Goal: Task Accomplishment & Management: Manage account settings

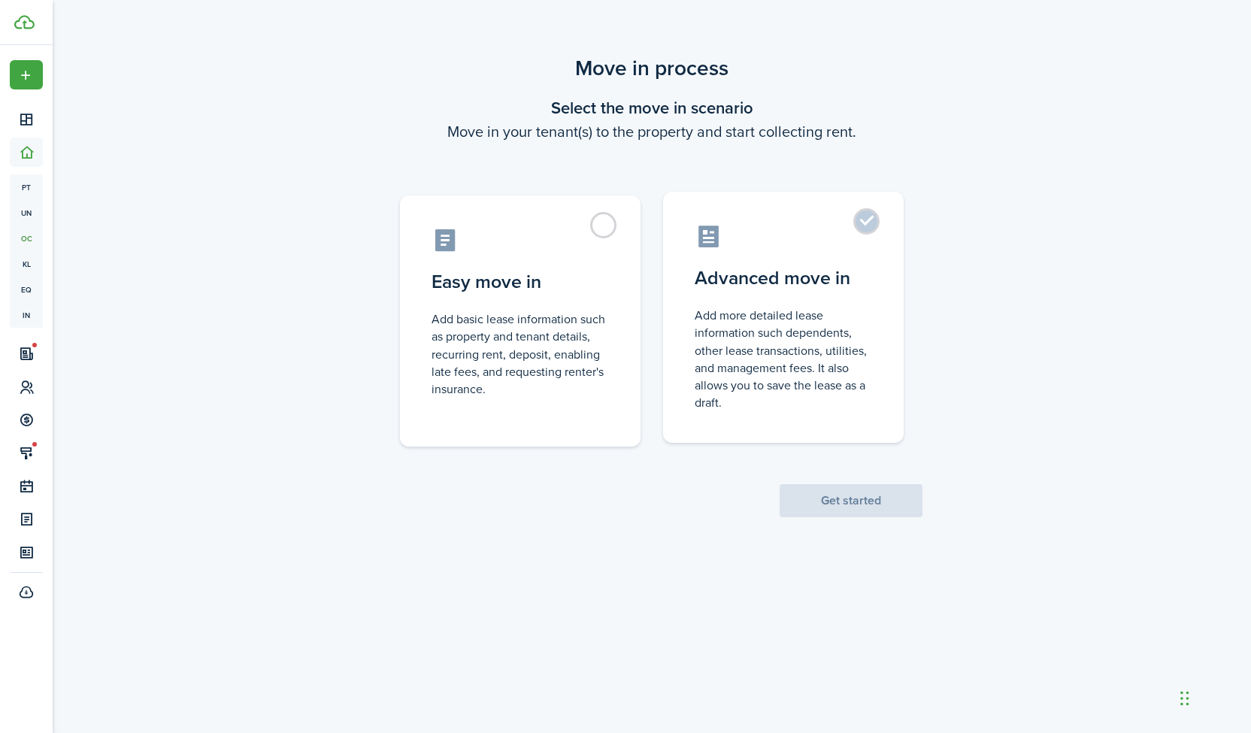
click at [861, 217] on label "Advanced move in Add more detailed lease information such dependents, other lea…" at bounding box center [783, 317] width 240 height 251
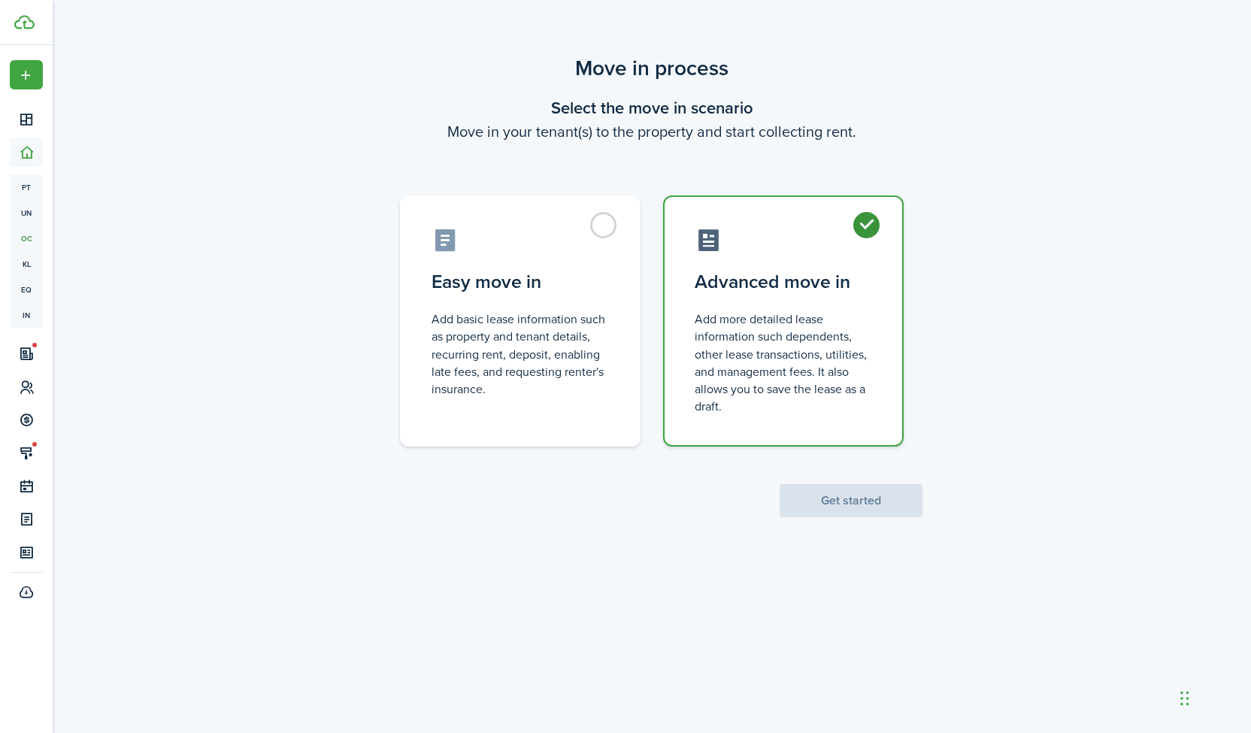
radio input "true"
click at [842, 501] on button "Get started" at bounding box center [850, 500] width 143 height 33
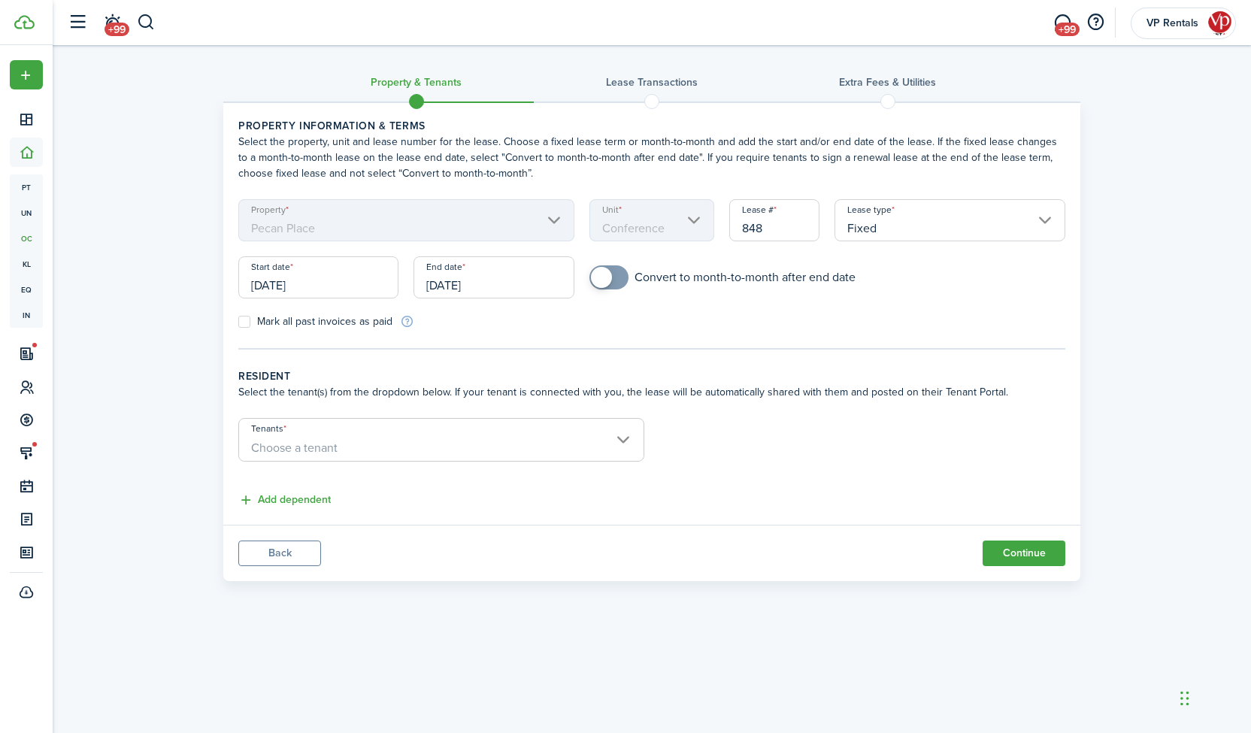
click at [318, 285] on input "[DATE]" at bounding box center [318, 277] width 160 height 42
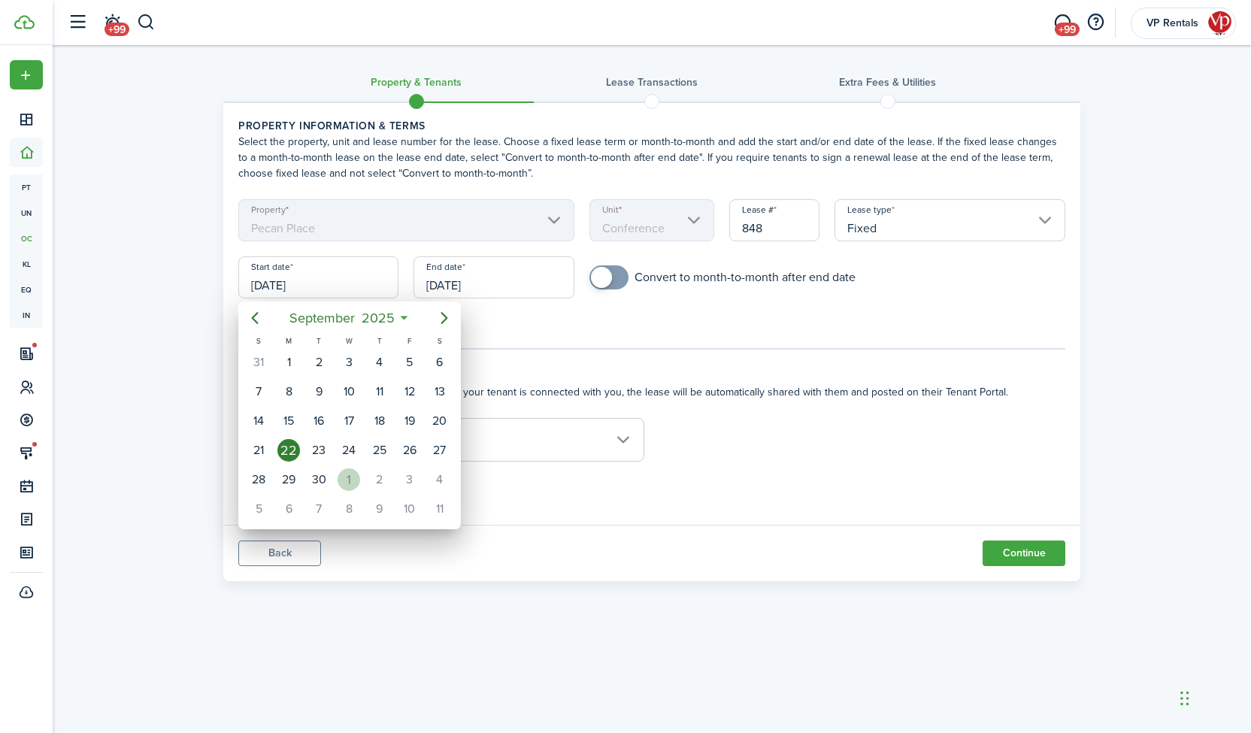
click at [353, 471] on div "1" at bounding box center [348, 479] width 23 height 23
type input "[DATE]"
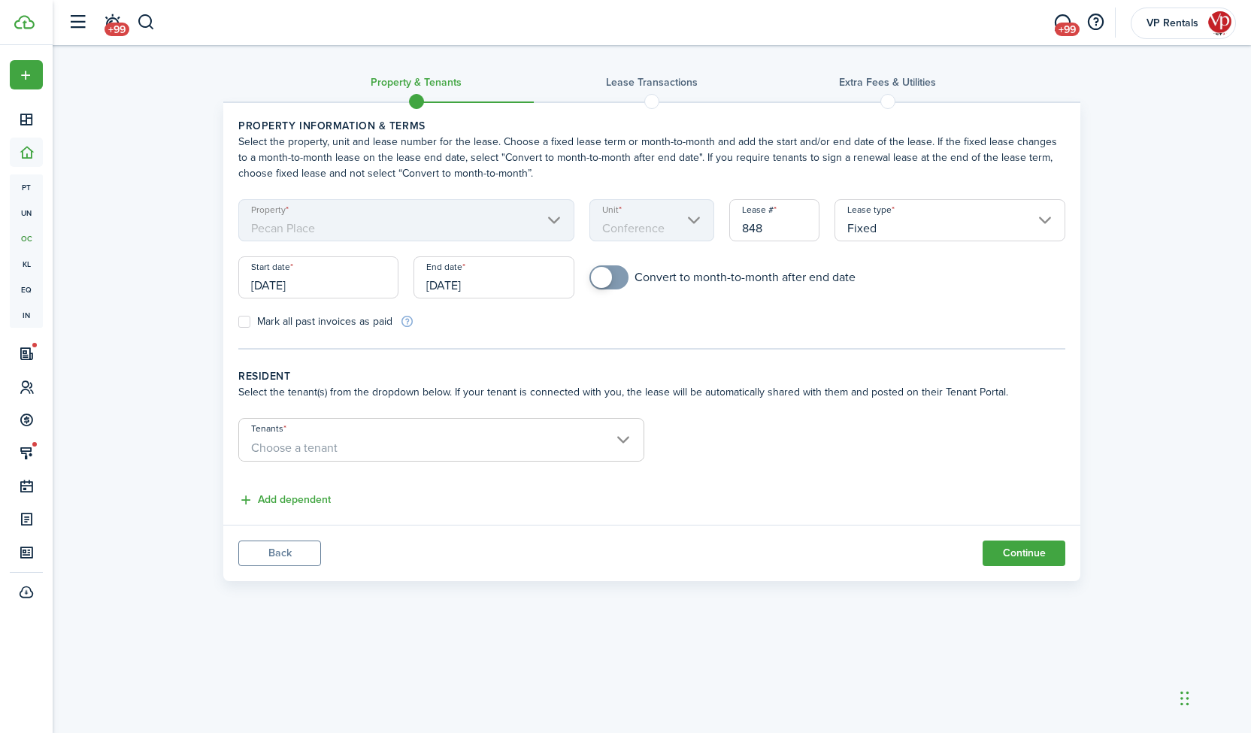
click at [461, 283] on input "[DATE]" at bounding box center [493, 277] width 160 height 42
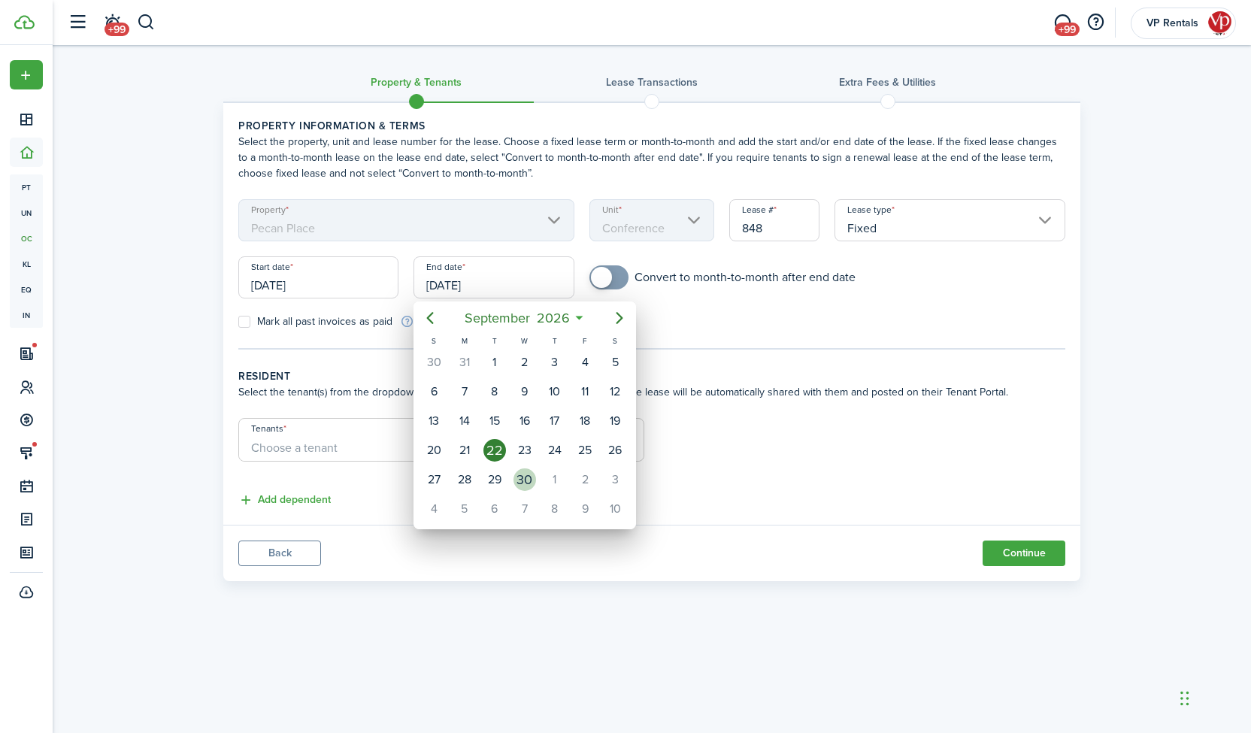
click at [525, 481] on div "30" at bounding box center [524, 479] width 23 height 23
type input "[DATE]"
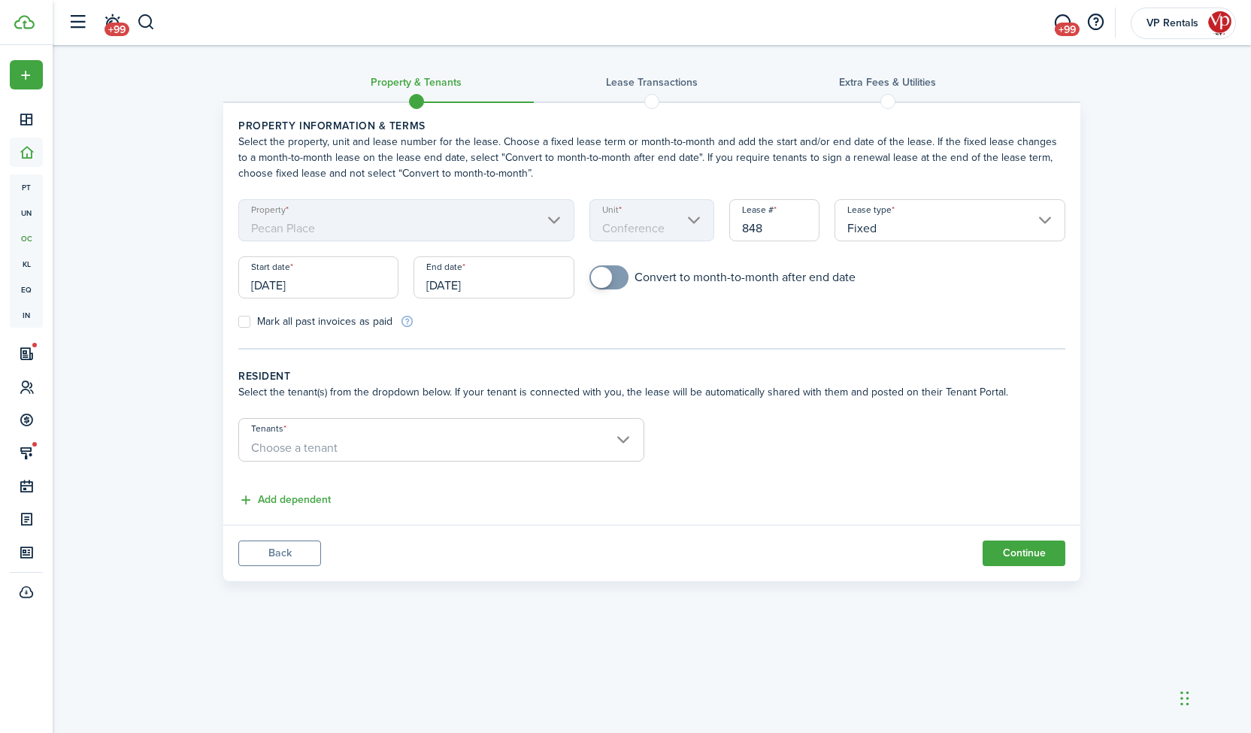
checkbox input "true"
click at [606, 277] on span at bounding box center [601, 277] width 21 height 21
click at [455, 448] on span "Choose a tenant" at bounding box center [441, 448] width 404 height 26
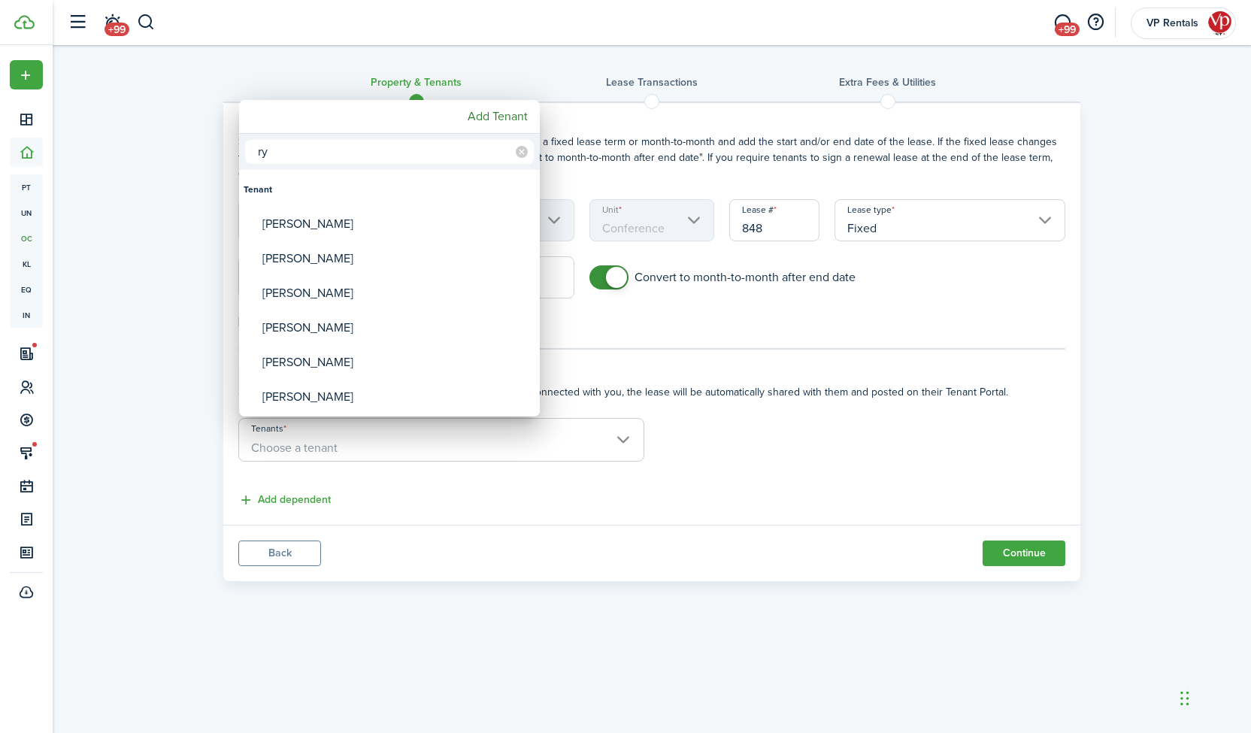
type input "r"
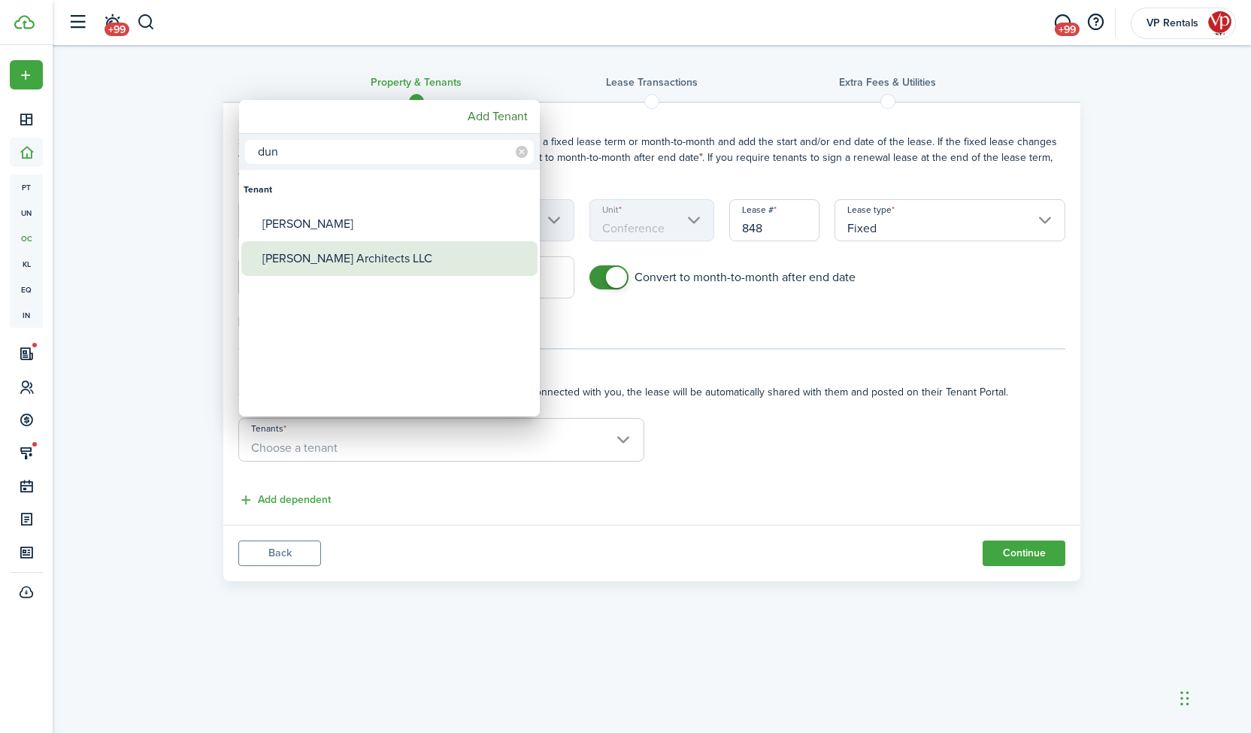
type input "dun"
click at [395, 268] on div "[PERSON_NAME] Architects LLC" at bounding box center [395, 258] width 266 height 35
type input "[PERSON_NAME] Architects LLC"
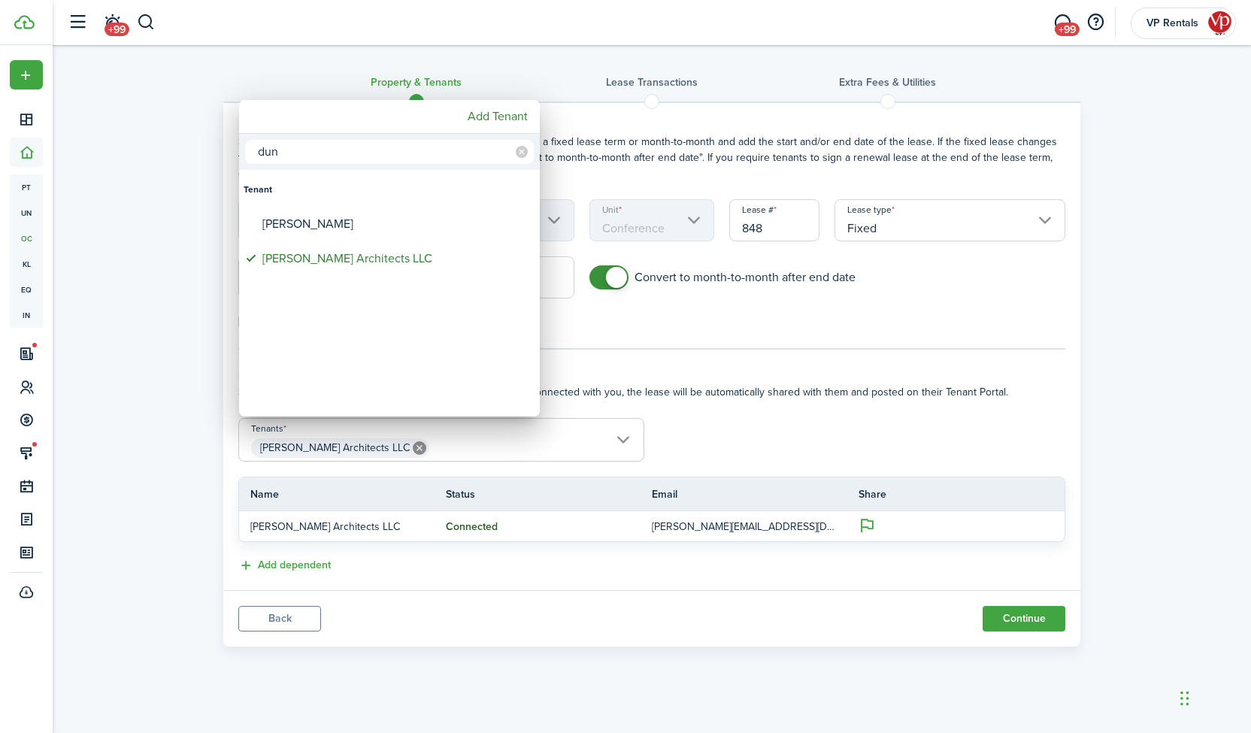
click at [1022, 435] on div at bounding box center [625, 366] width 1491 height 973
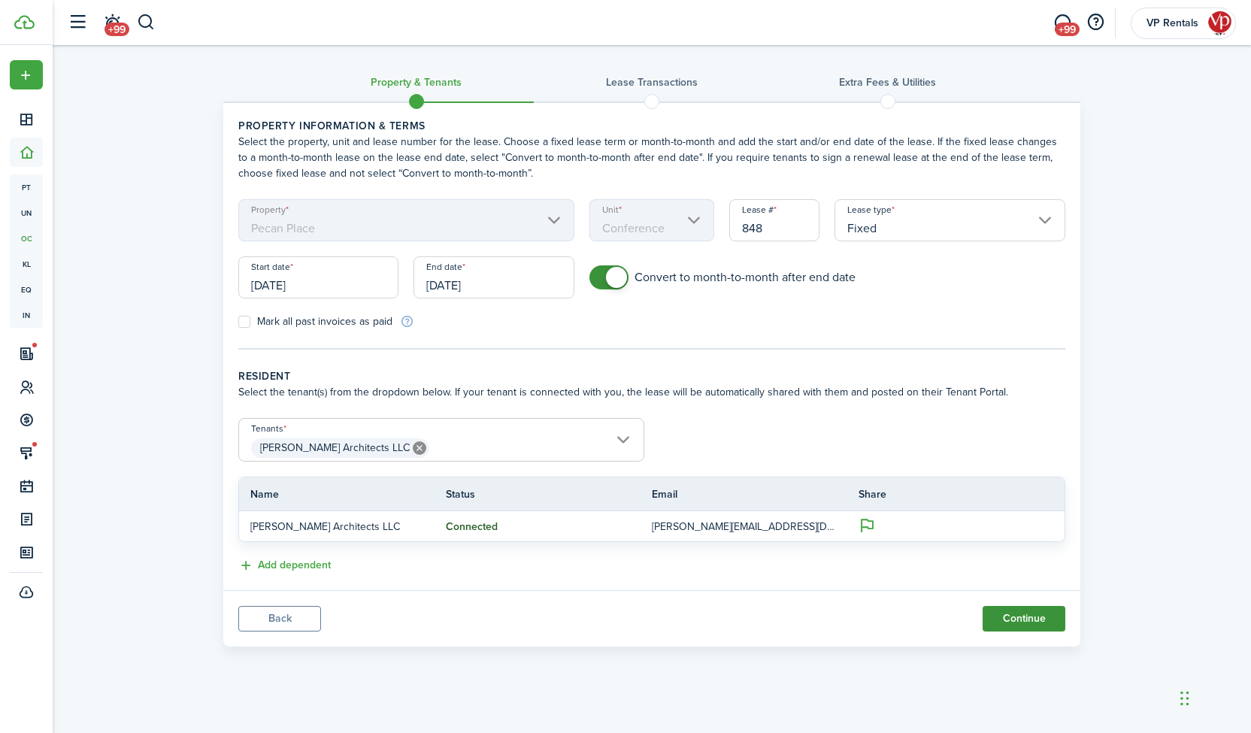
click at [1023, 620] on button "Continue" at bounding box center [1023, 619] width 83 height 26
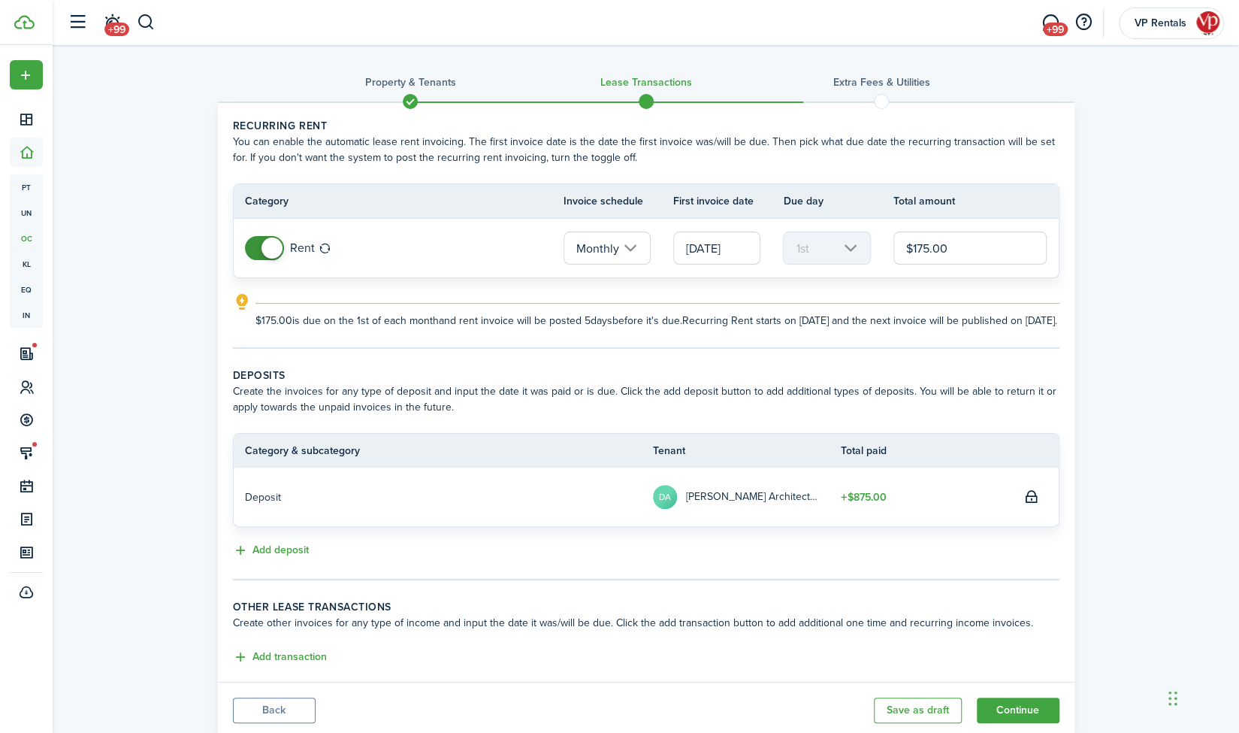
scroll to position [60, 0]
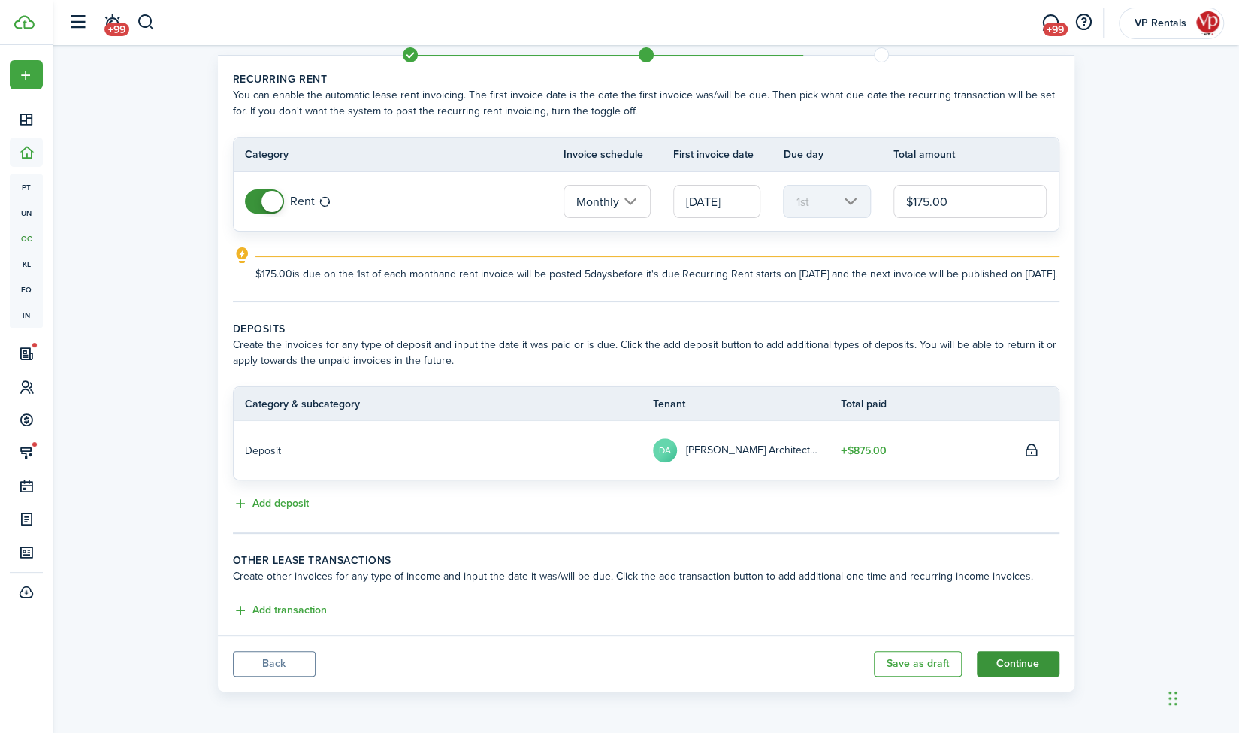
click at [1016, 658] on button "Continue" at bounding box center [1018, 664] width 83 height 26
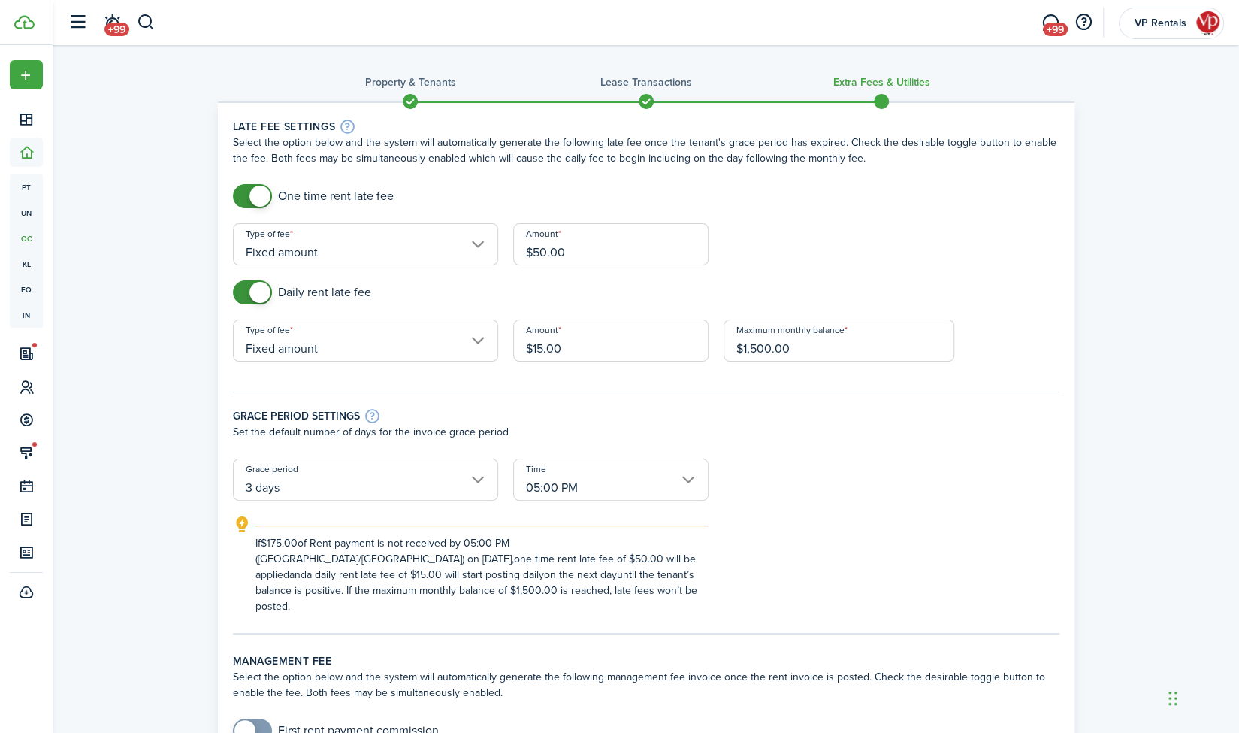
click at [586, 253] on input "$50.00" at bounding box center [610, 244] width 195 height 42
click at [481, 247] on input "Fixed amount" at bounding box center [365, 244] width 265 height 42
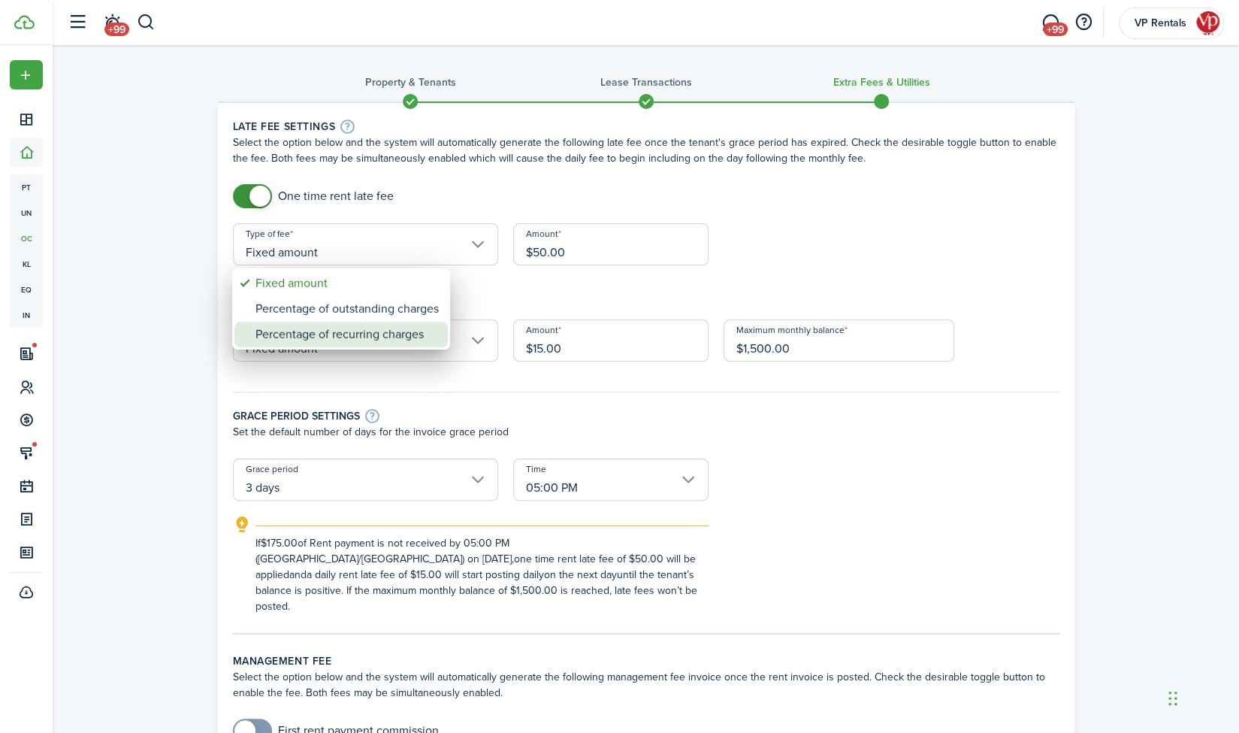
click at [395, 337] on div "Percentage of recurring charges" at bounding box center [347, 335] width 183 height 26
type input "Percentage of recurring charges"
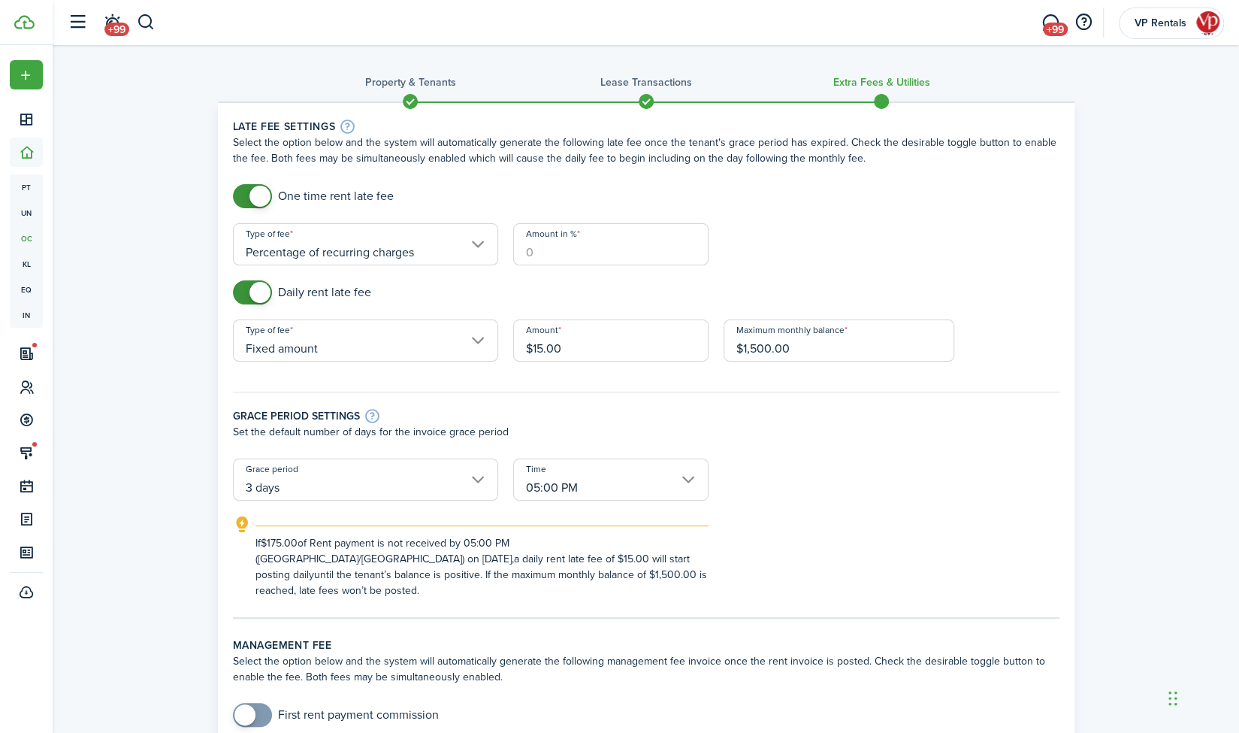
click at [564, 252] on input "Amount in %" at bounding box center [610, 244] width 195 height 42
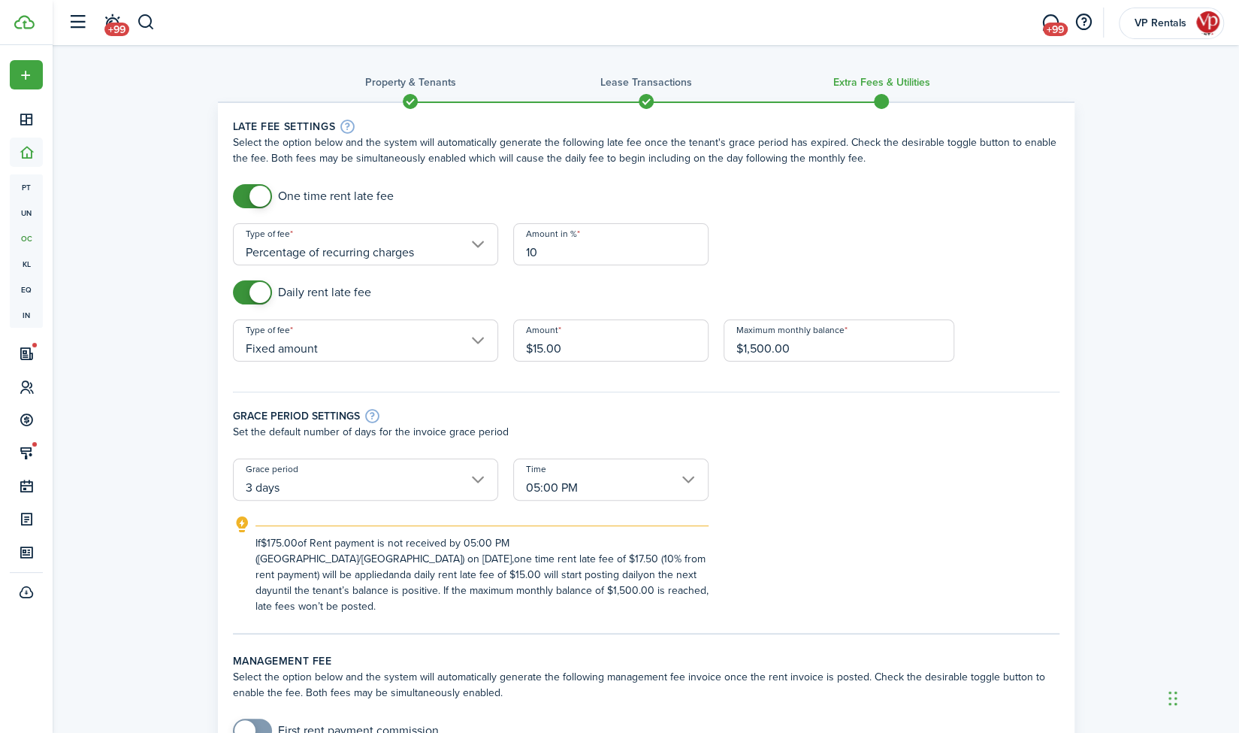
type input "10"
click at [740, 294] on div "Daily rent late fee" at bounding box center [646, 299] width 842 height 39
checkbox input "false"
click at [261, 297] on span at bounding box center [260, 292] width 21 height 21
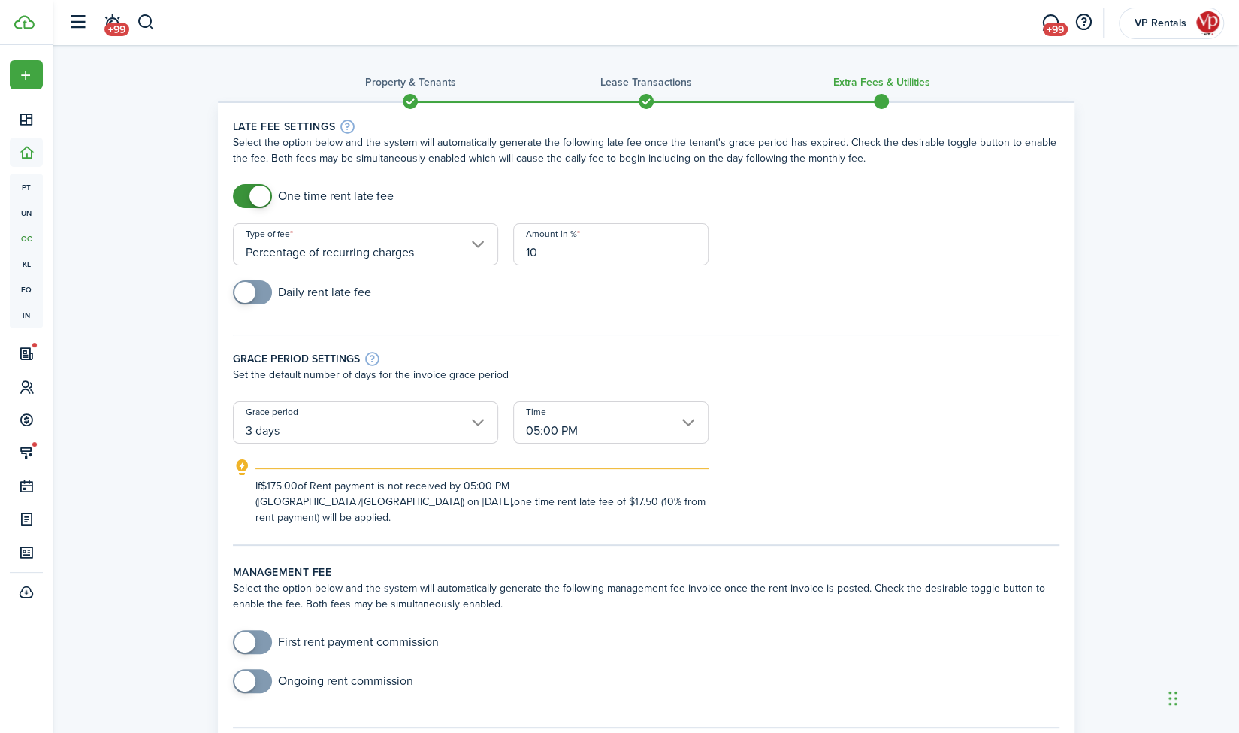
click at [401, 420] on input "3 days" at bounding box center [365, 422] width 265 height 42
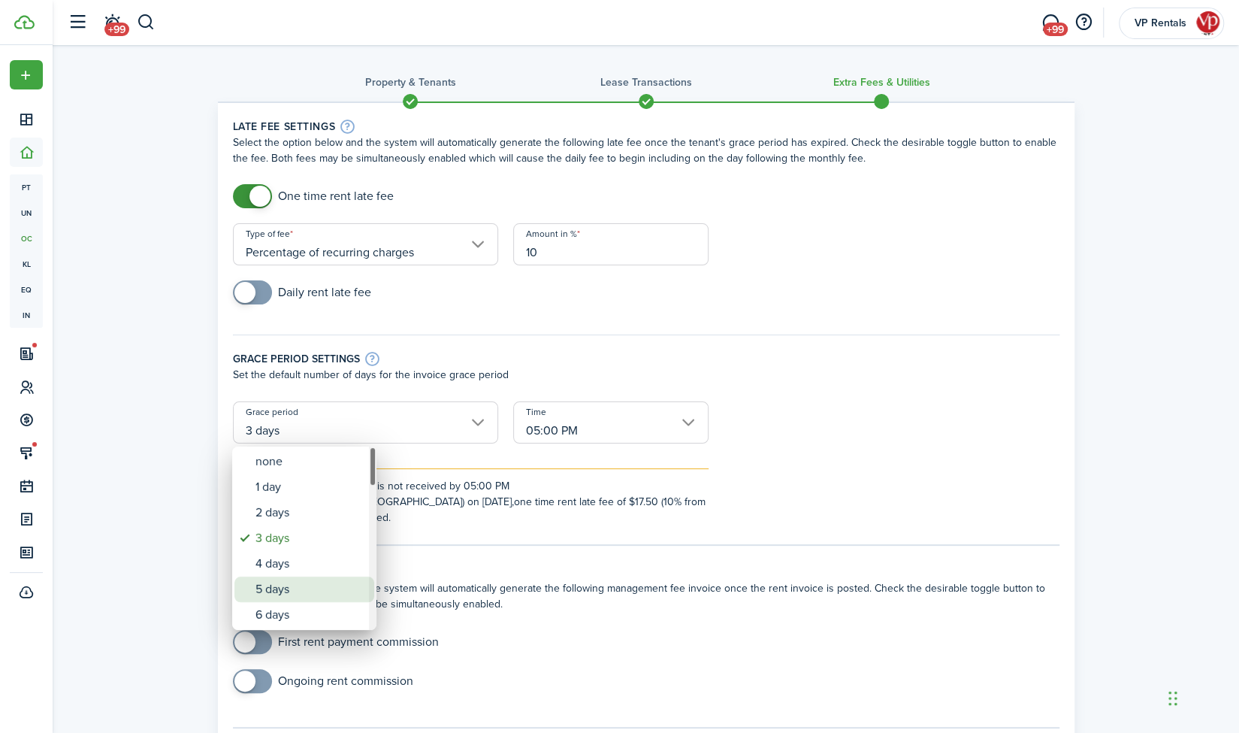
click at [283, 584] on div "5 days" at bounding box center [311, 589] width 110 height 26
type input "5 days"
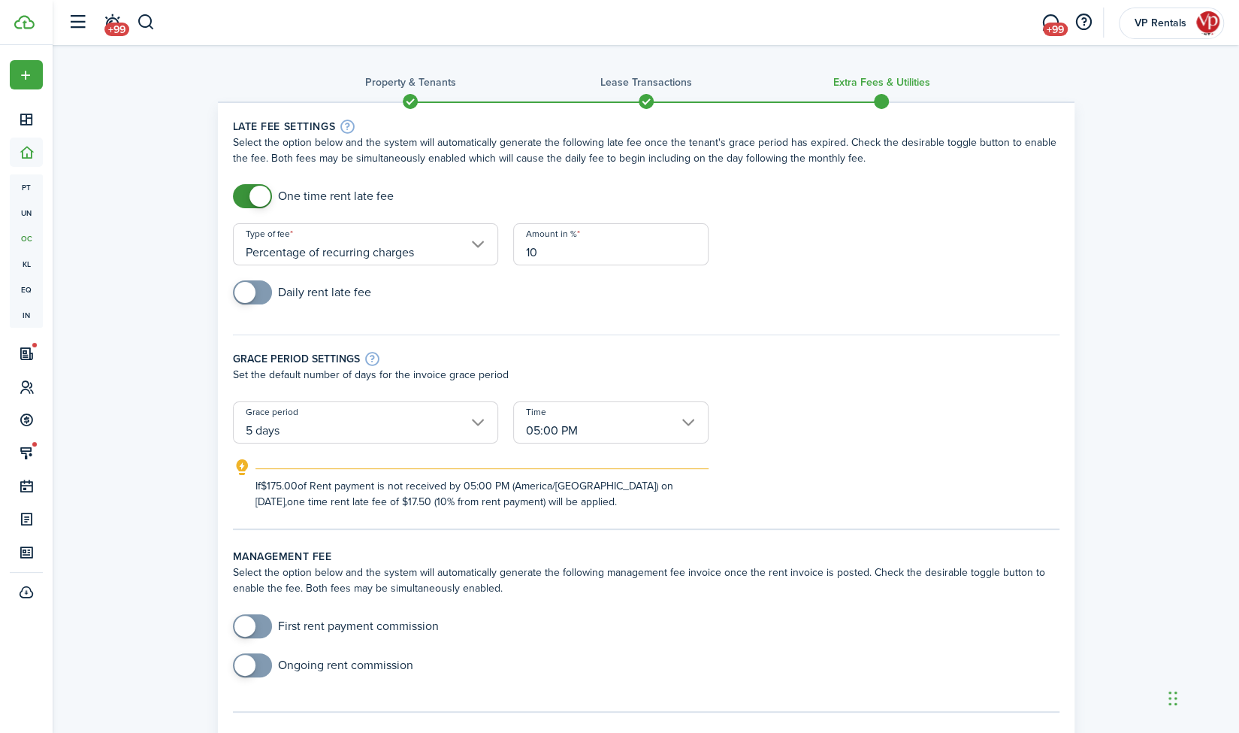
click at [783, 491] on div "If $175.00 of Rent payment is not received by 05:00 PM ([GEOGRAPHIC_DATA]/[GEOG…" at bounding box center [646, 483] width 857 height 51
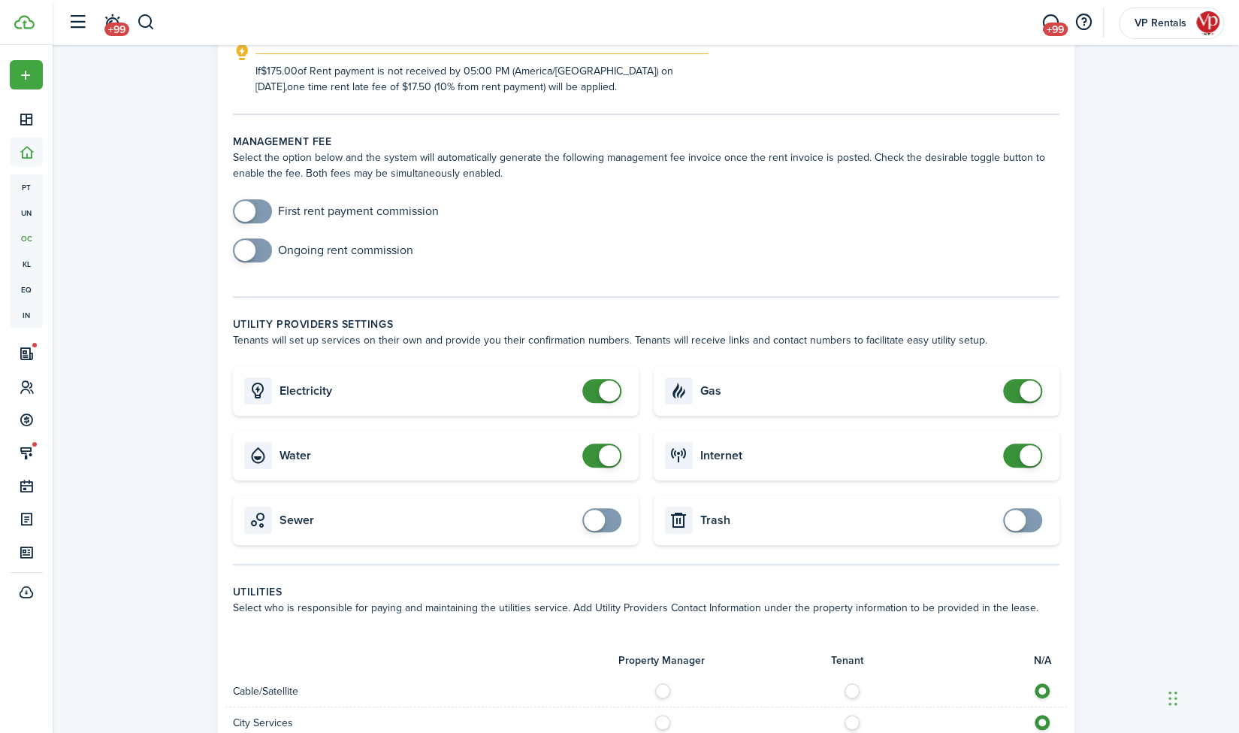
scroll to position [416, 0]
checkbox input "false"
click at [607, 383] on span at bounding box center [609, 390] width 21 height 21
checkbox input "false"
click at [601, 452] on span at bounding box center [609, 454] width 21 height 21
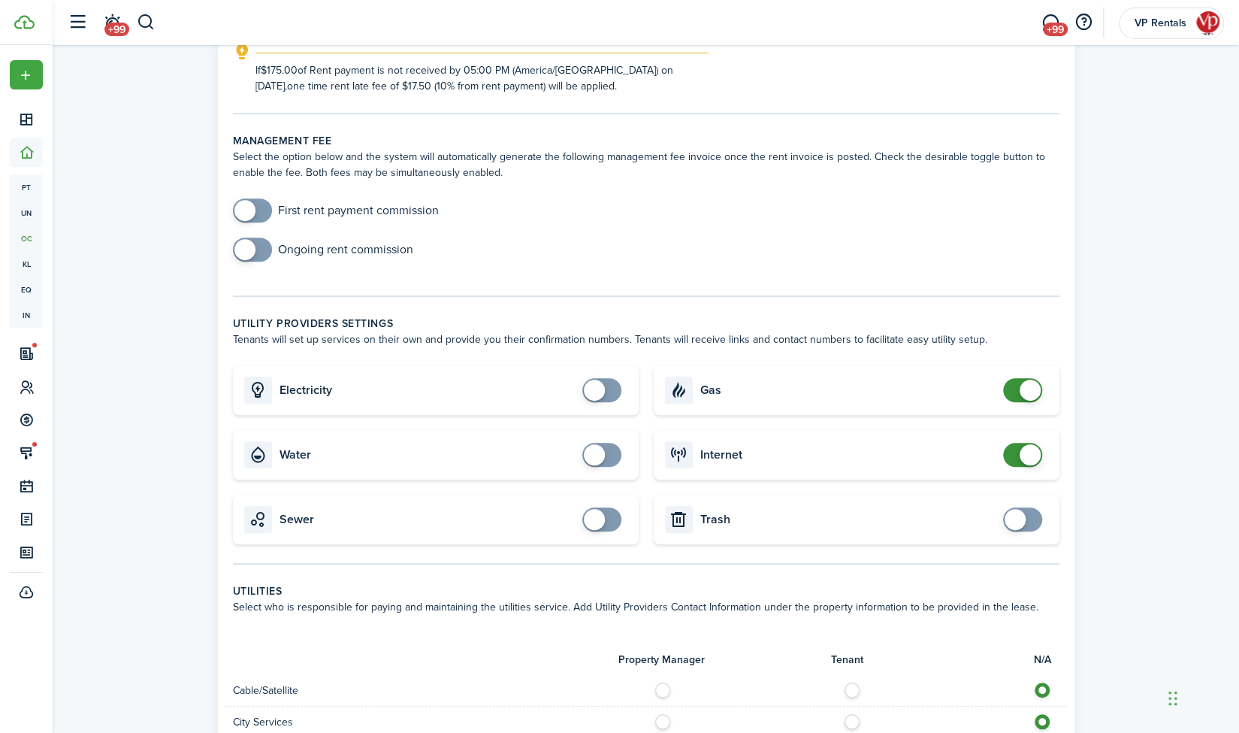
checkbox input "false"
click at [1032, 380] on span at bounding box center [1030, 390] width 21 height 21
checkbox input "false"
click at [1027, 455] on span at bounding box center [1030, 454] width 21 height 21
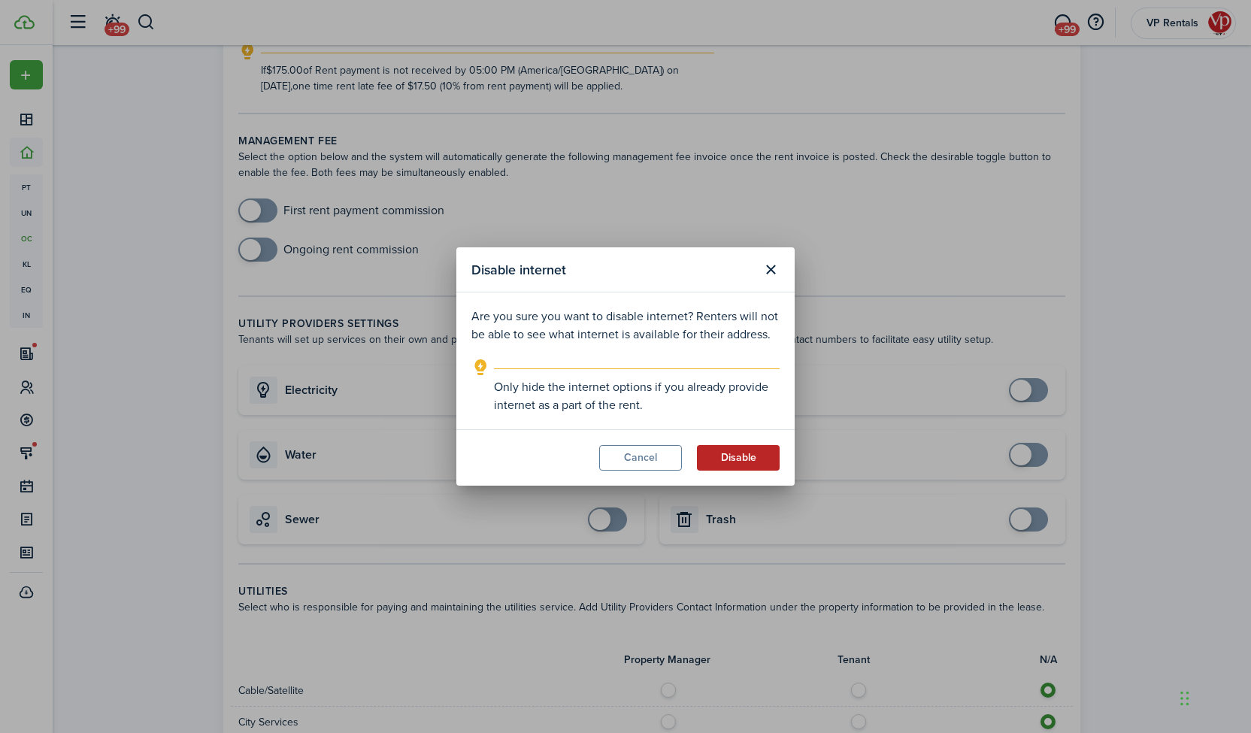
click at [761, 459] on button "Disable" at bounding box center [738, 458] width 83 height 26
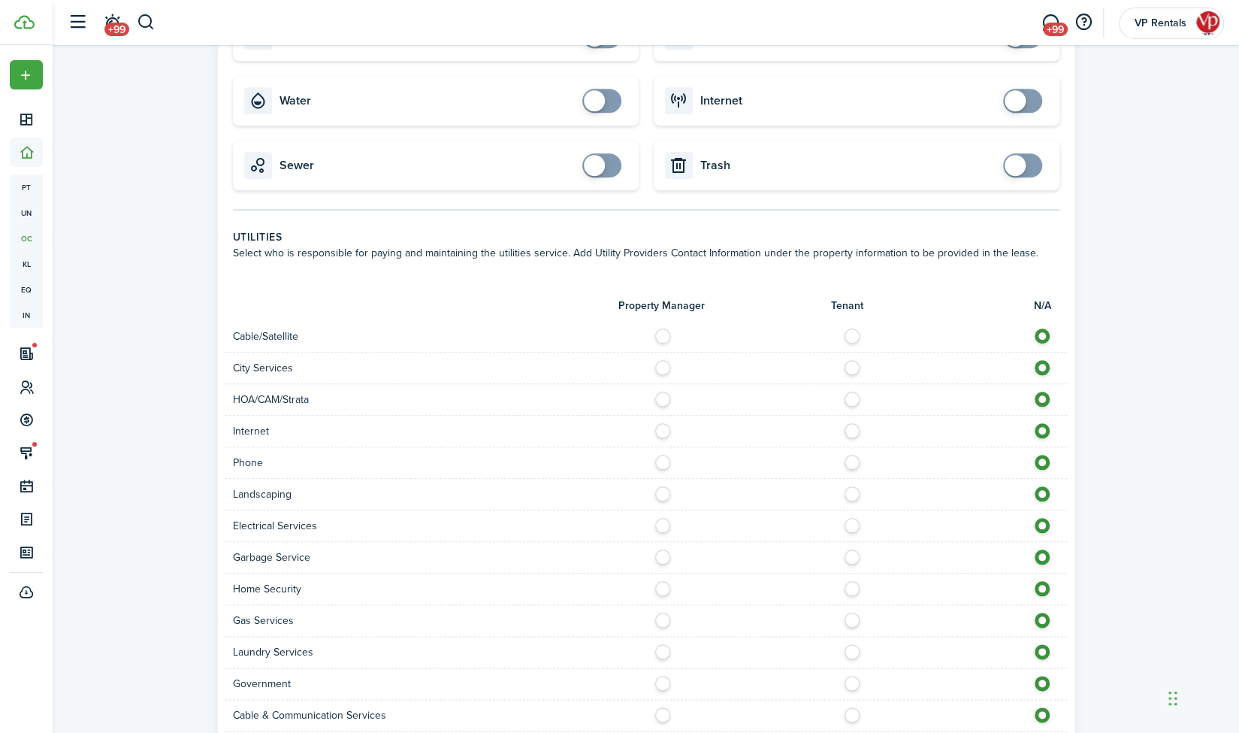
scroll to position [776, 0]
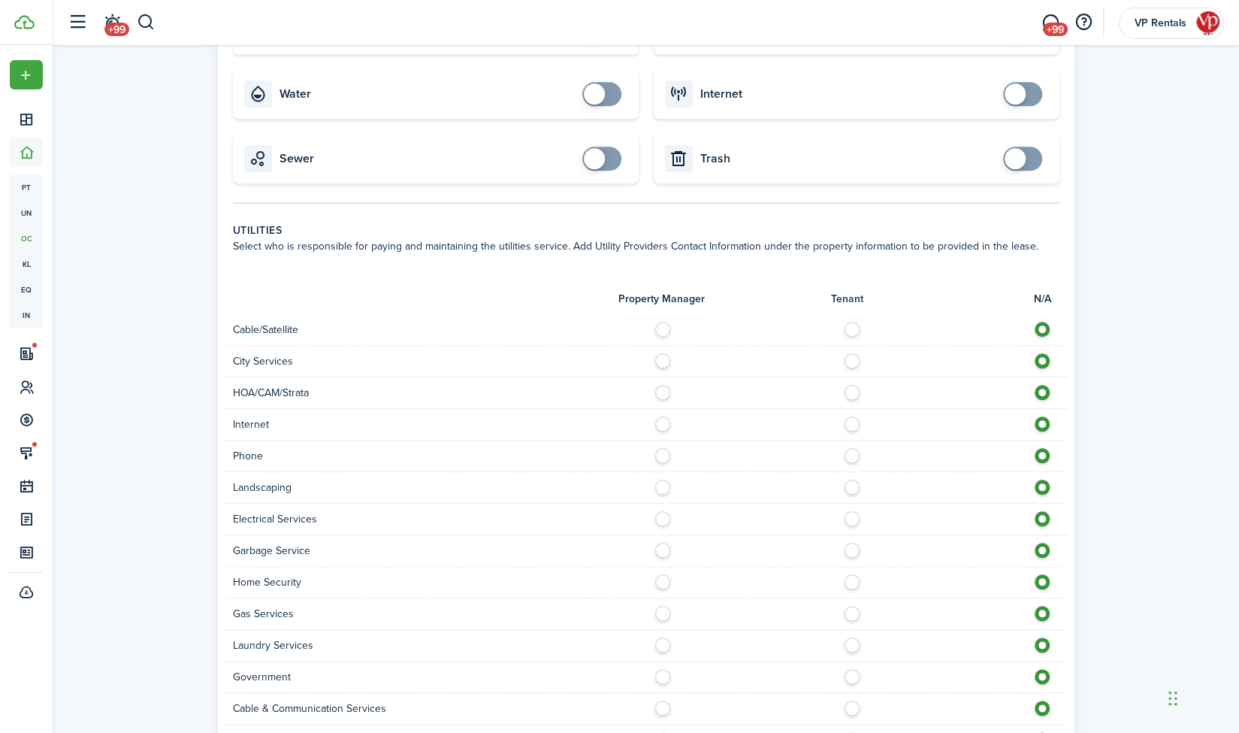
click at [661, 424] on label at bounding box center [667, 420] width 26 height 8
radio input "true"
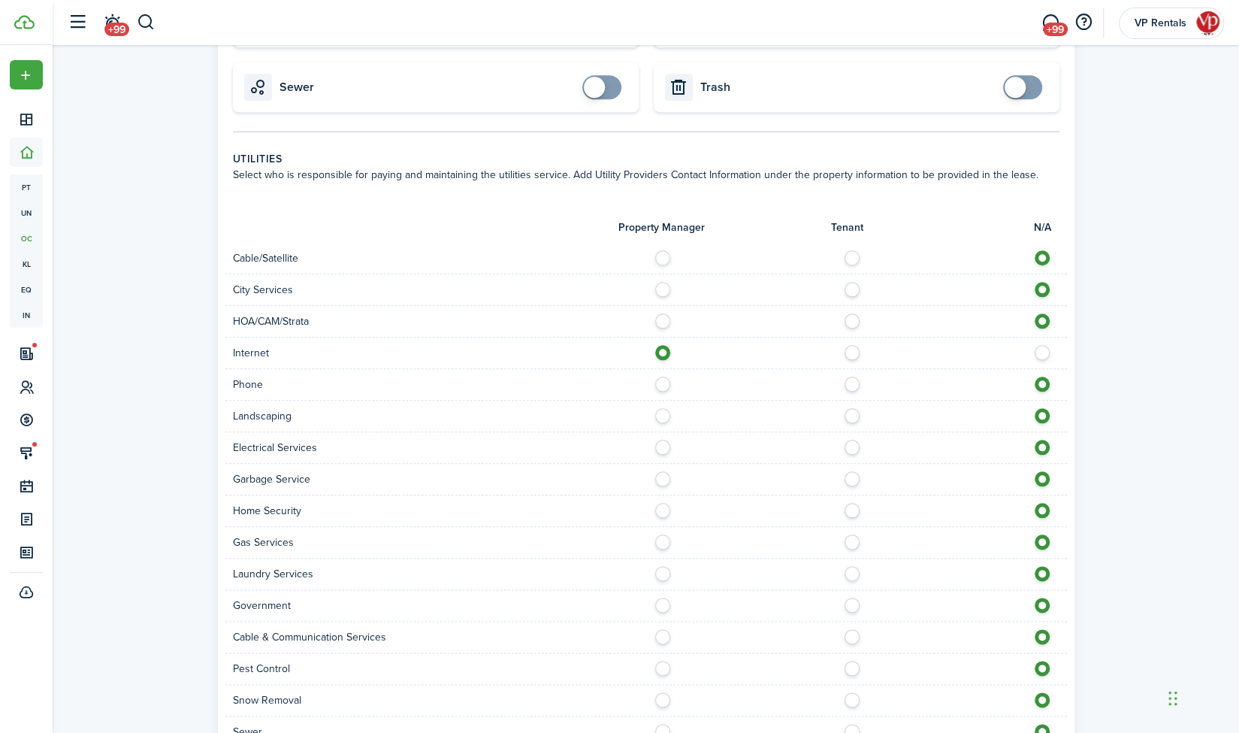
scroll to position [854, 0]
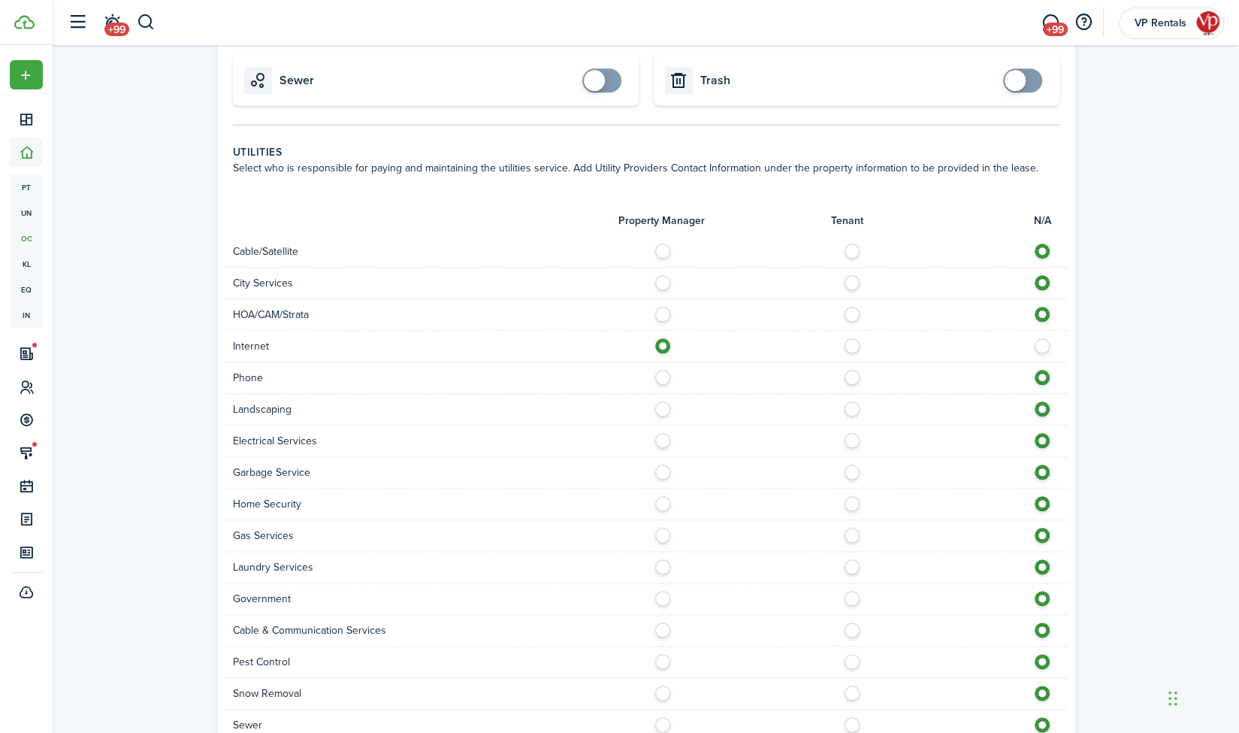
click at [660, 438] on label at bounding box center [667, 437] width 26 height 8
radio input "true"
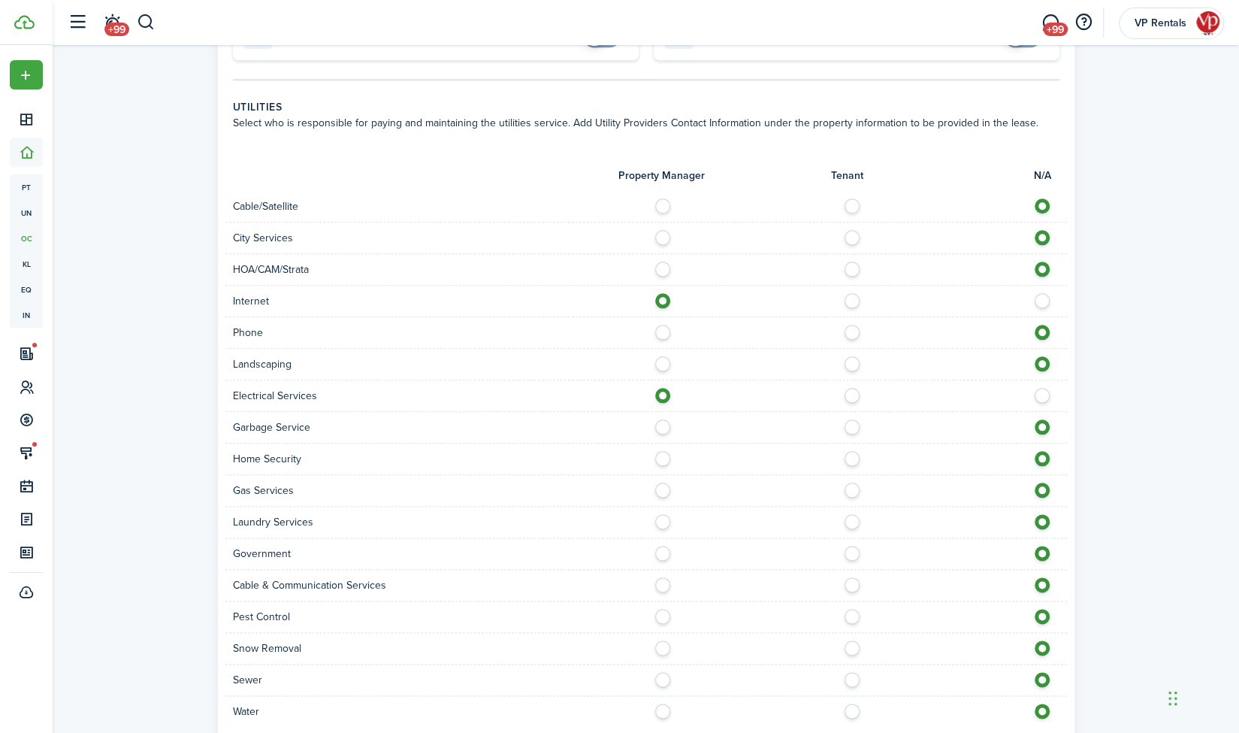
scroll to position [1001, 0]
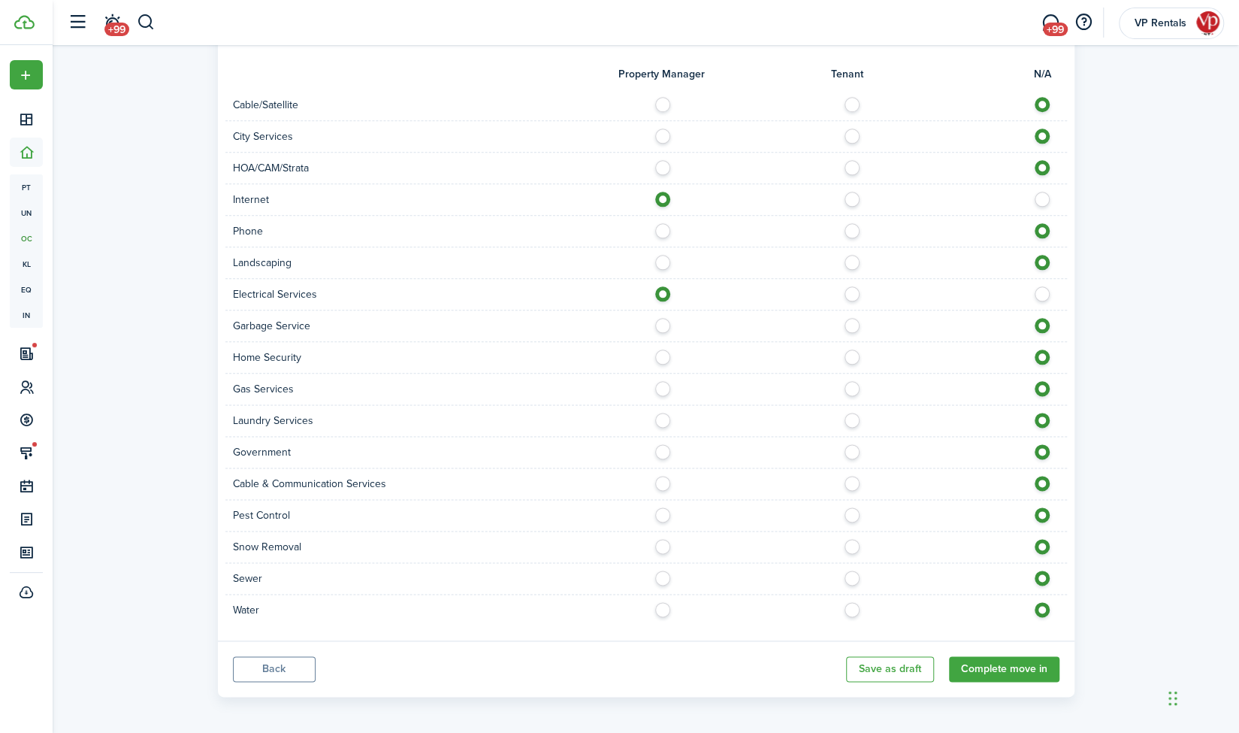
click at [659, 608] on label at bounding box center [667, 606] width 26 height 8
radio input "true"
click at [1004, 661] on button "Complete move in" at bounding box center [1004, 669] width 110 height 26
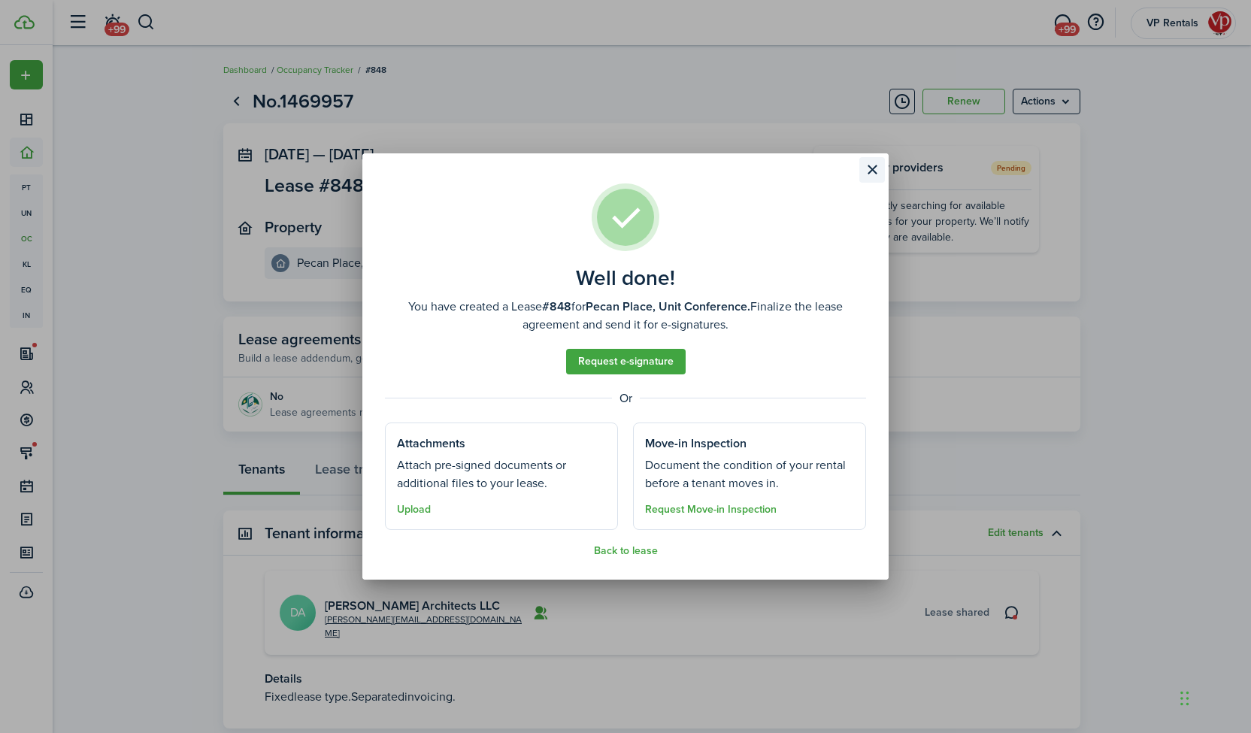
click at [869, 174] on button "Close modal" at bounding box center [872, 170] width 26 height 26
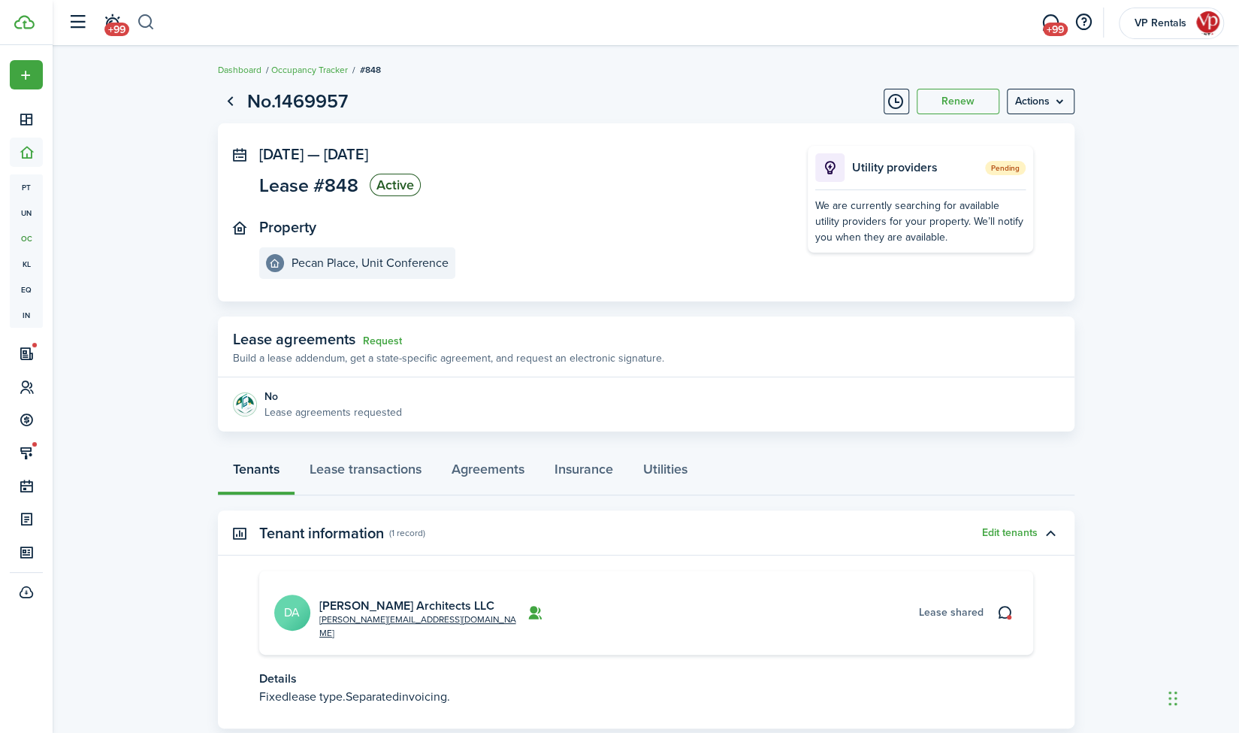
click at [152, 25] on button "button" at bounding box center [146, 23] width 19 height 26
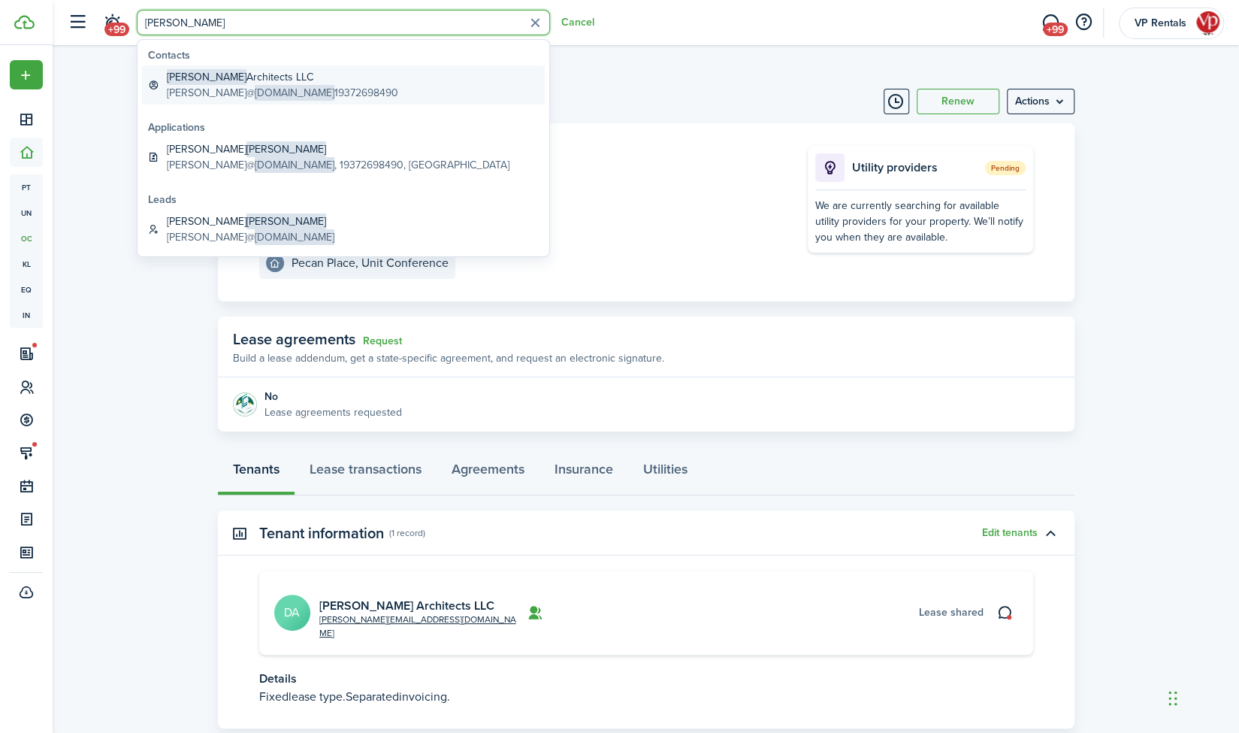
type input "[PERSON_NAME]"
click at [221, 83] on global-search-item-title "[PERSON_NAME] Architects LLC" at bounding box center [282, 77] width 231 height 16
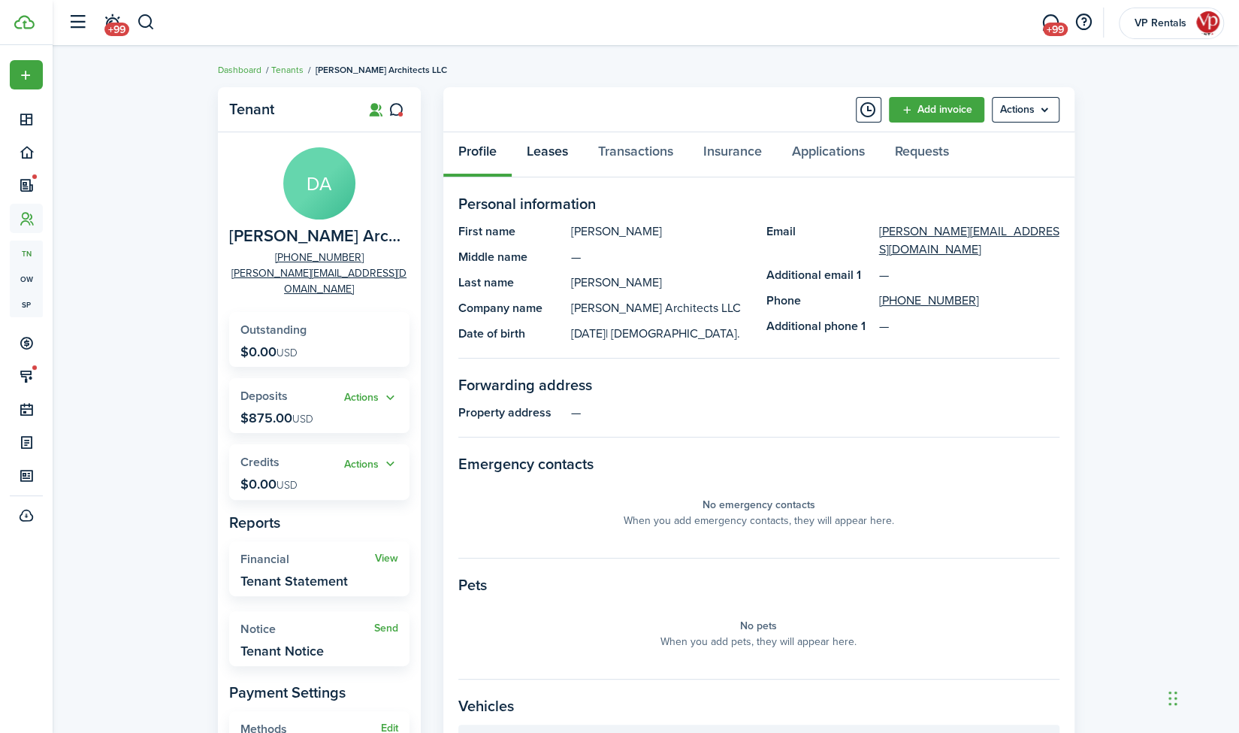
click at [539, 157] on link "Leases" at bounding box center [547, 154] width 71 height 45
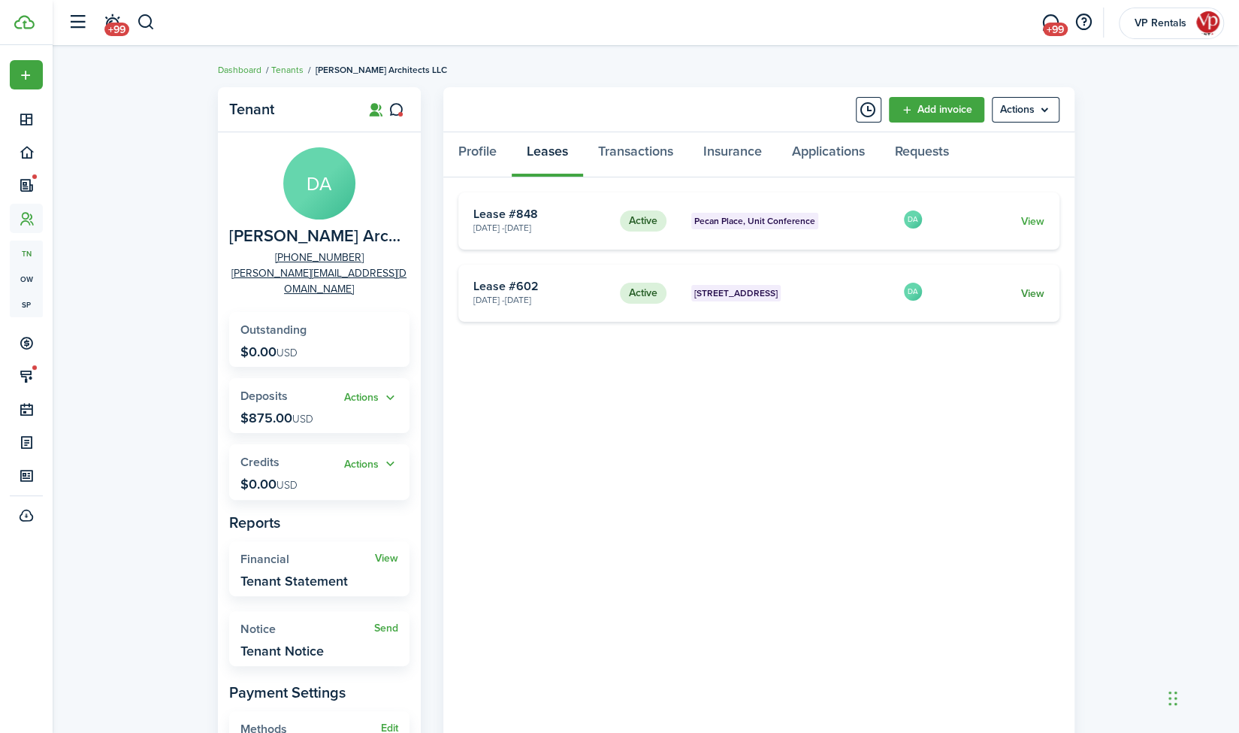
click at [1024, 289] on link "View" at bounding box center [1032, 294] width 23 height 16
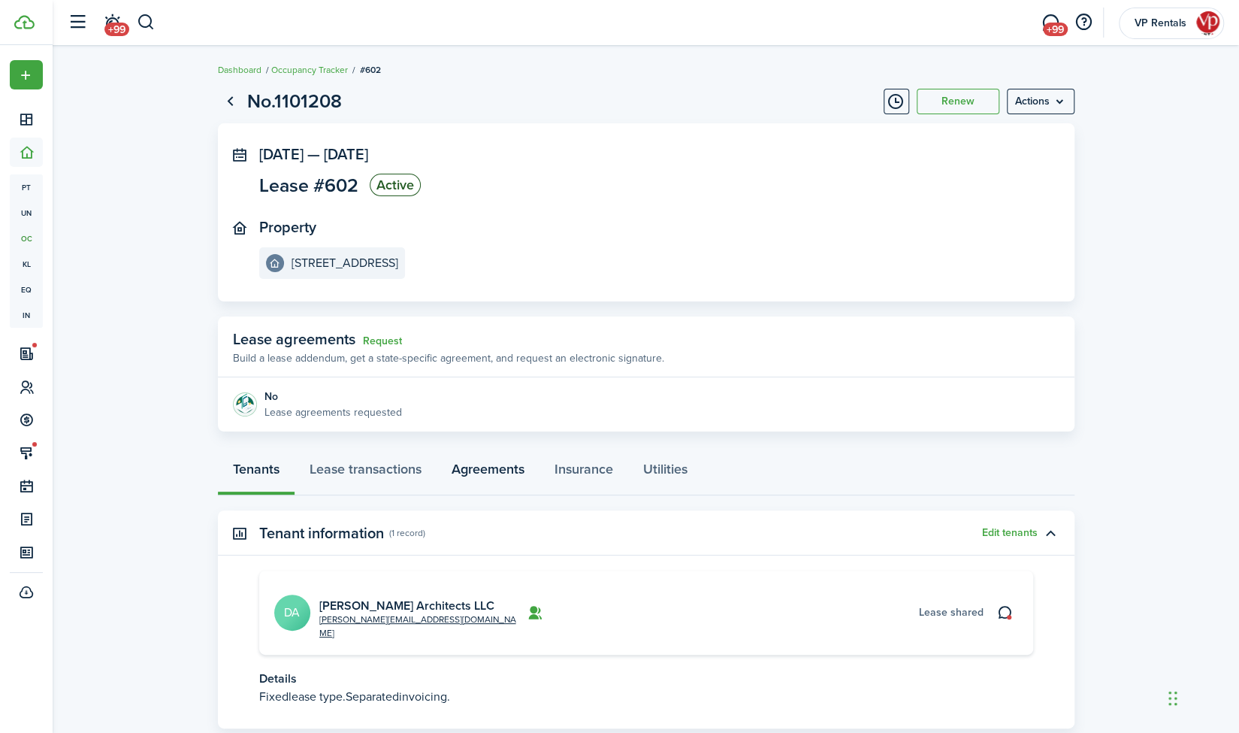
click at [482, 465] on link "Agreements" at bounding box center [488, 472] width 103 height 45
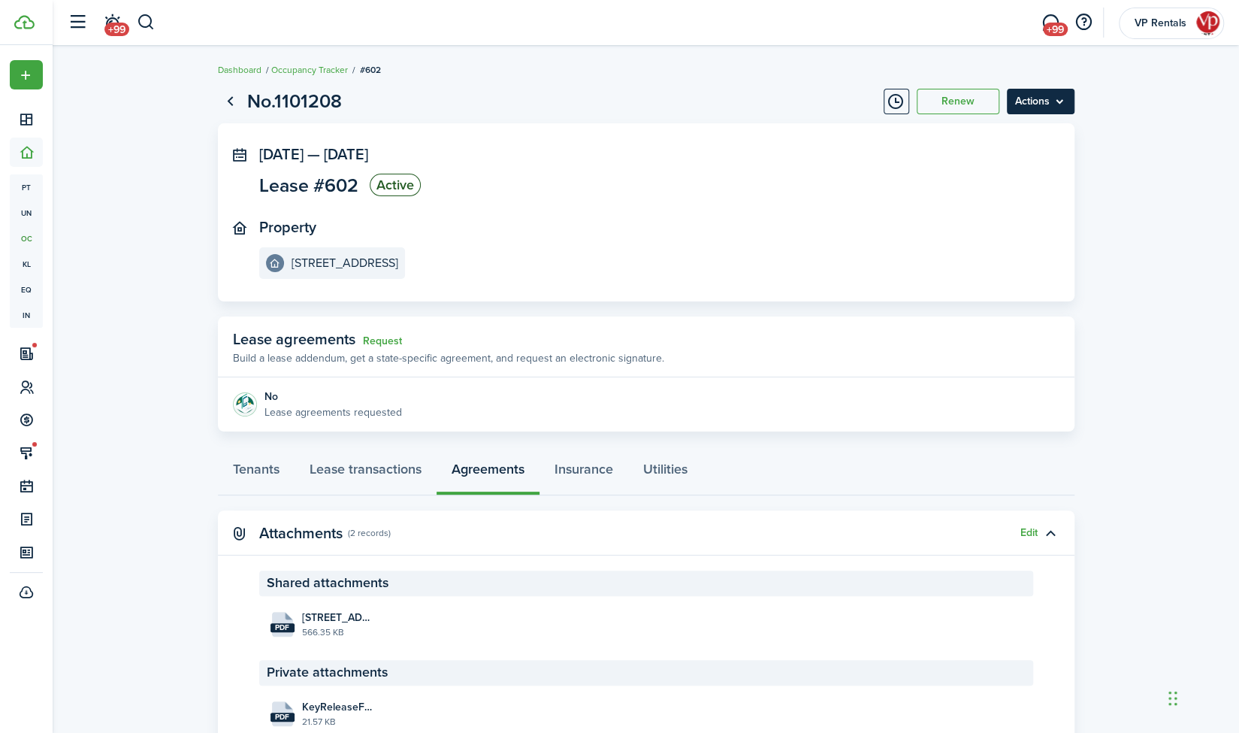
click at [1048, 98] on menu-btn "Actions" at bounding box center [1041, 102] width 68 height 26
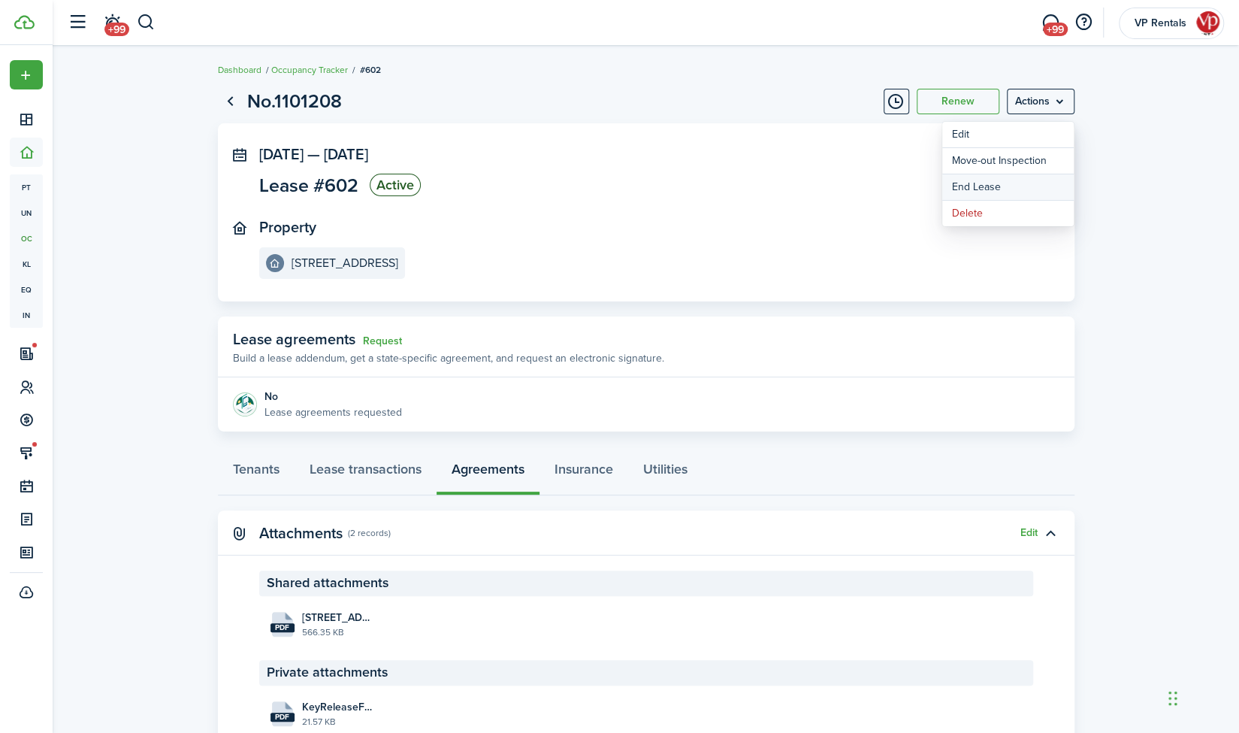
click at [989, 184] on link "End Lease" at bounding box center [1008, 187] width 132 height 26
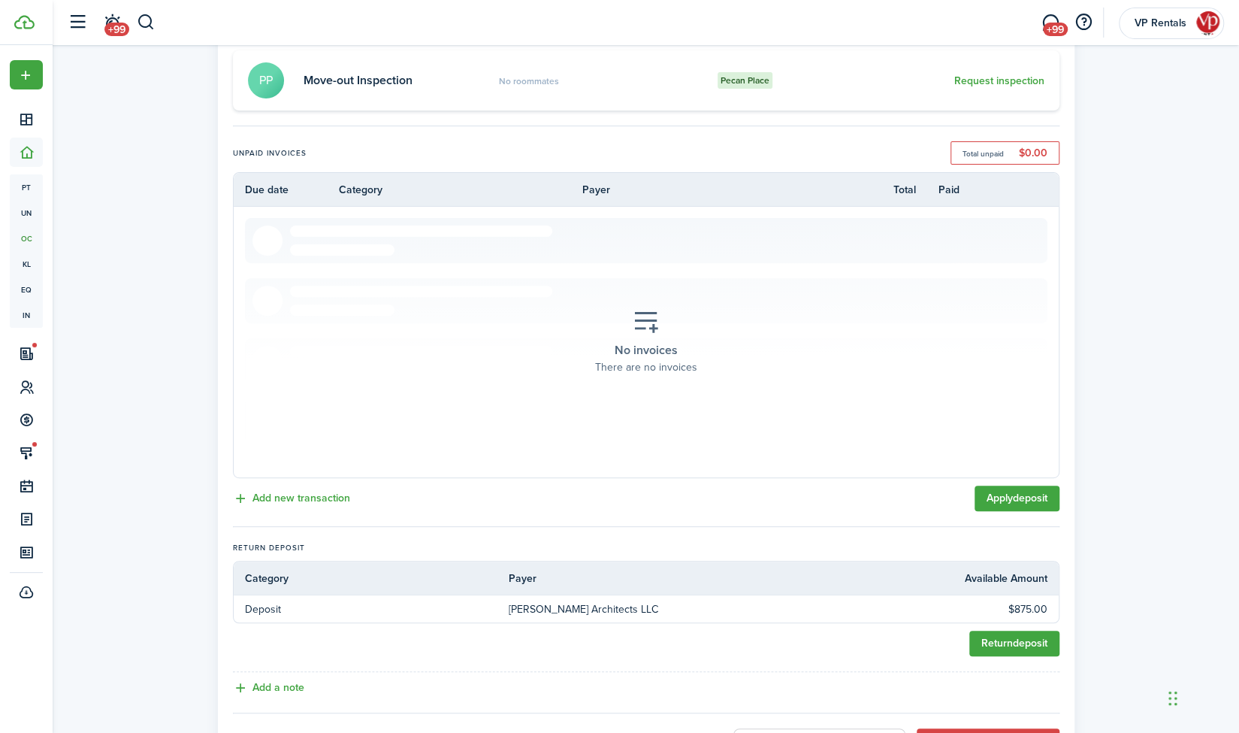
scroll to position [301, 0]
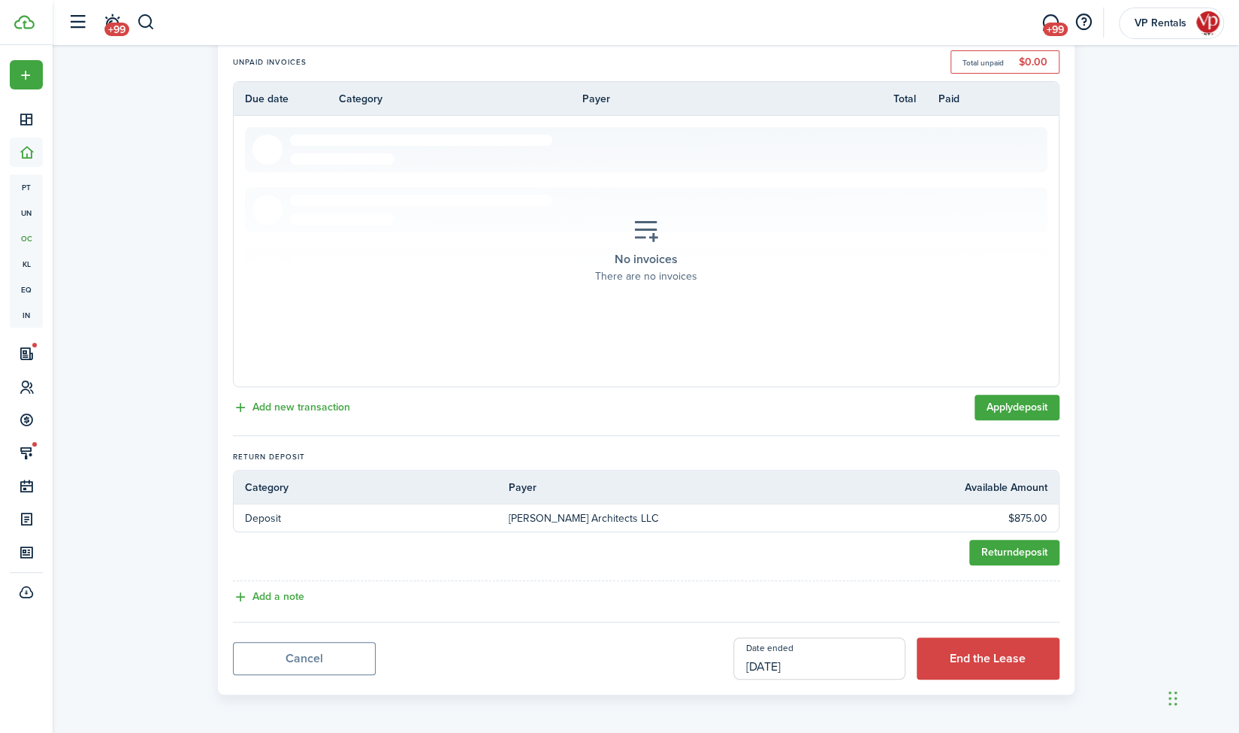
click at [801, 667] on input "[DATE]" at bounding box center [819, 658] width 172 height 42
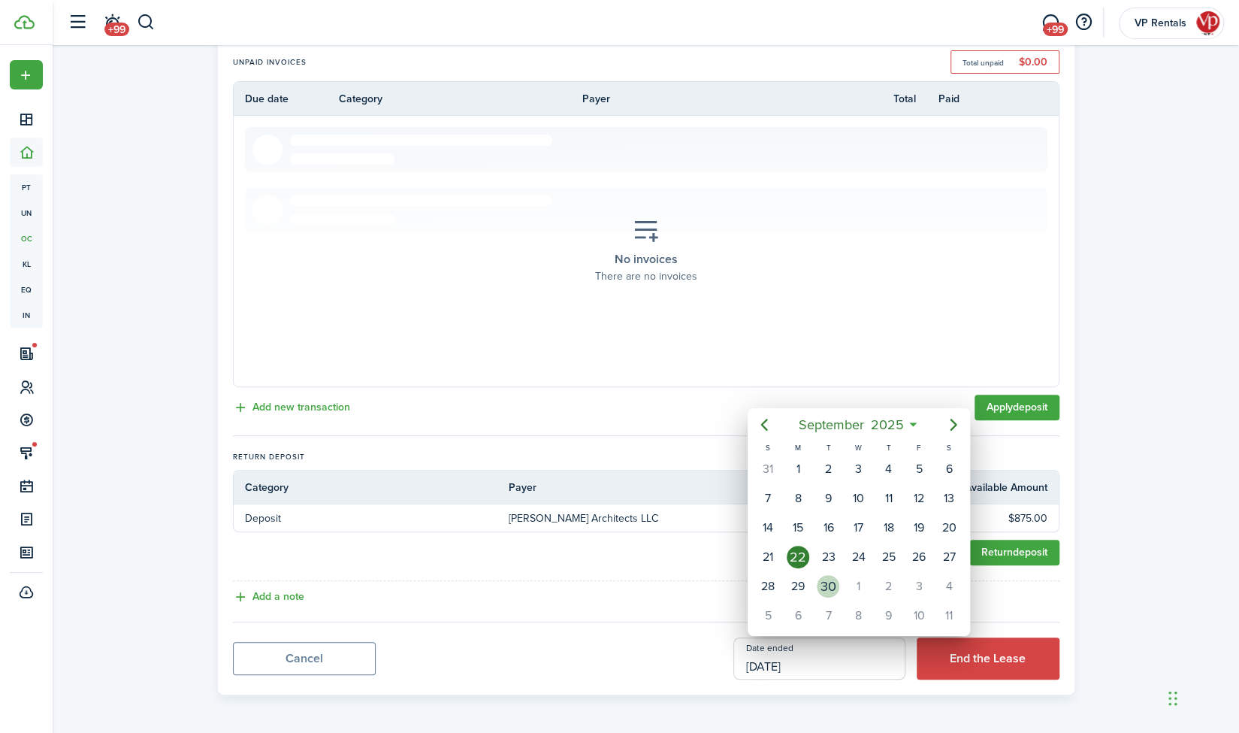
click at [828, 584] on div "30" at bounding box center [828, 586] width 23 height 23
type input "[DATE]"
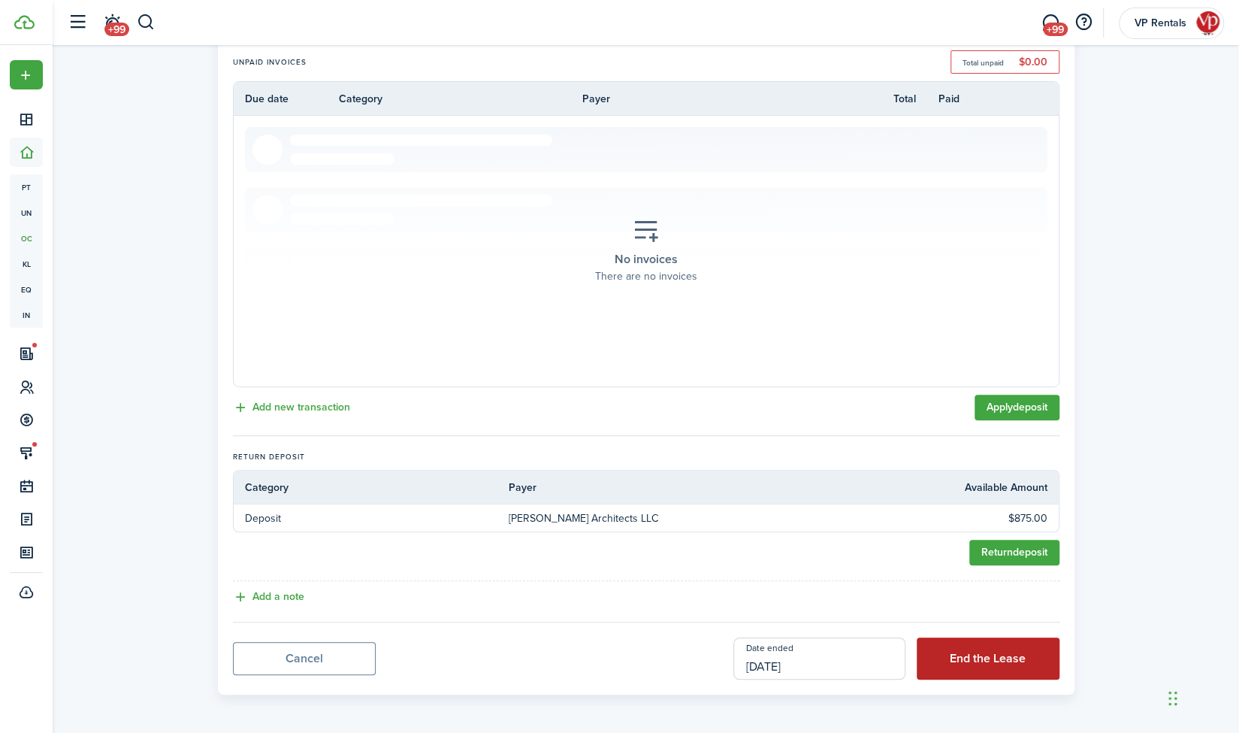
click at [998, 651] on button "End the Lease" at bounding box center [988, 658] width 143 height 42
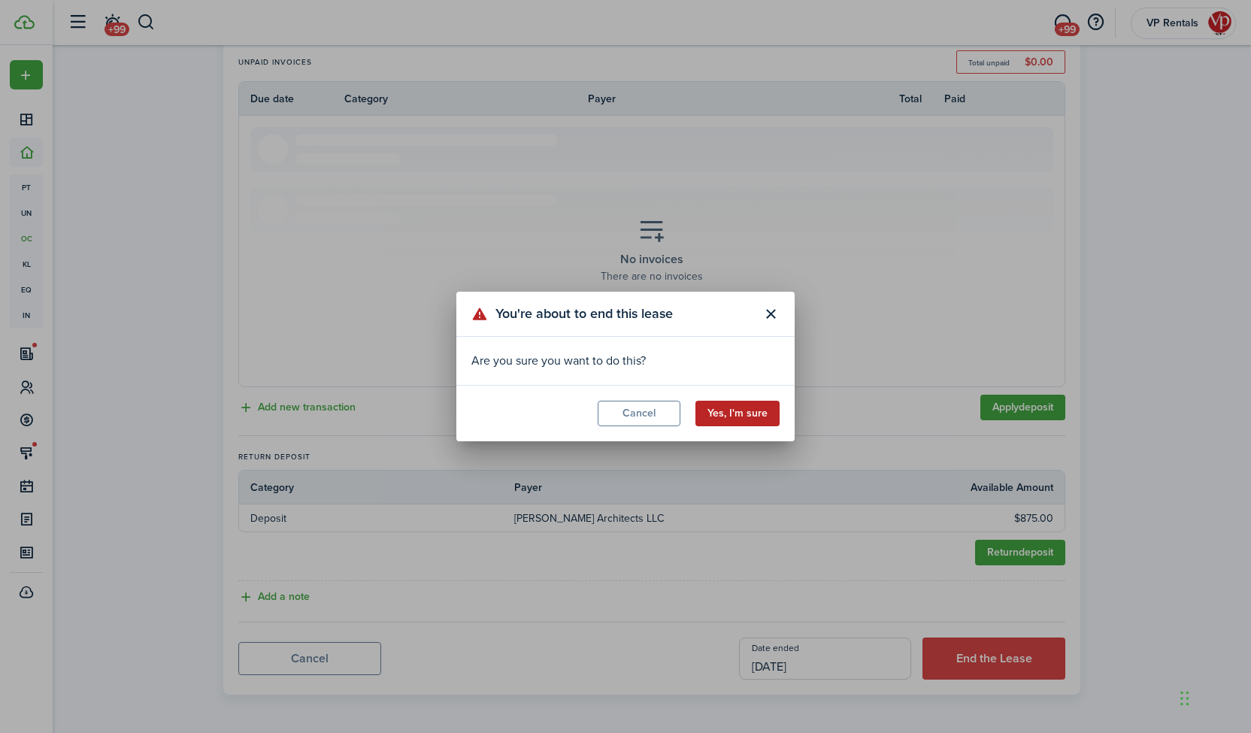
click at [727, 410] on button "Yes, I'm sure" at bounding box center [737, 414] width 84 height 26
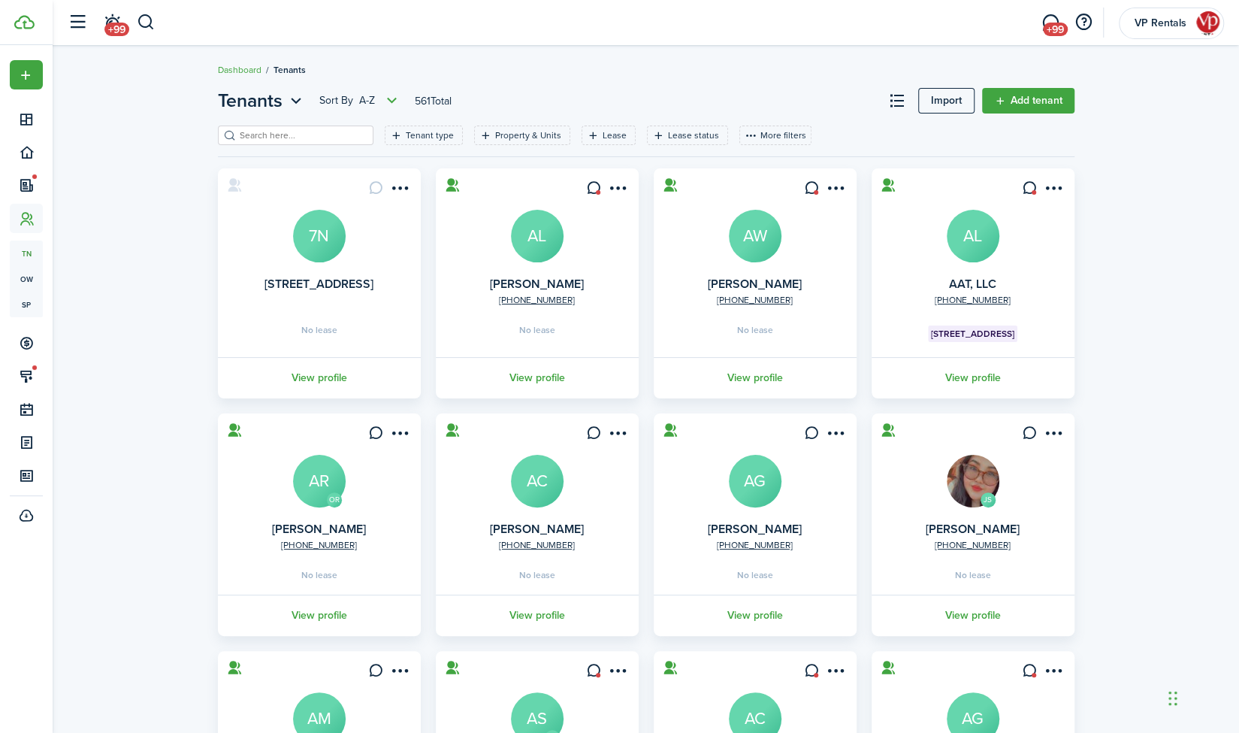
click at [1207, 50] on dashboard-content "Dashboard Tenants Tenants Sort by A-Z 561 Total Import Add tenant Tenant type P…" at bounding box center [646, 487] width 1187 height 975
click at [260, 135] on input "search" at bounding box center [302, 136] width 132 height 14
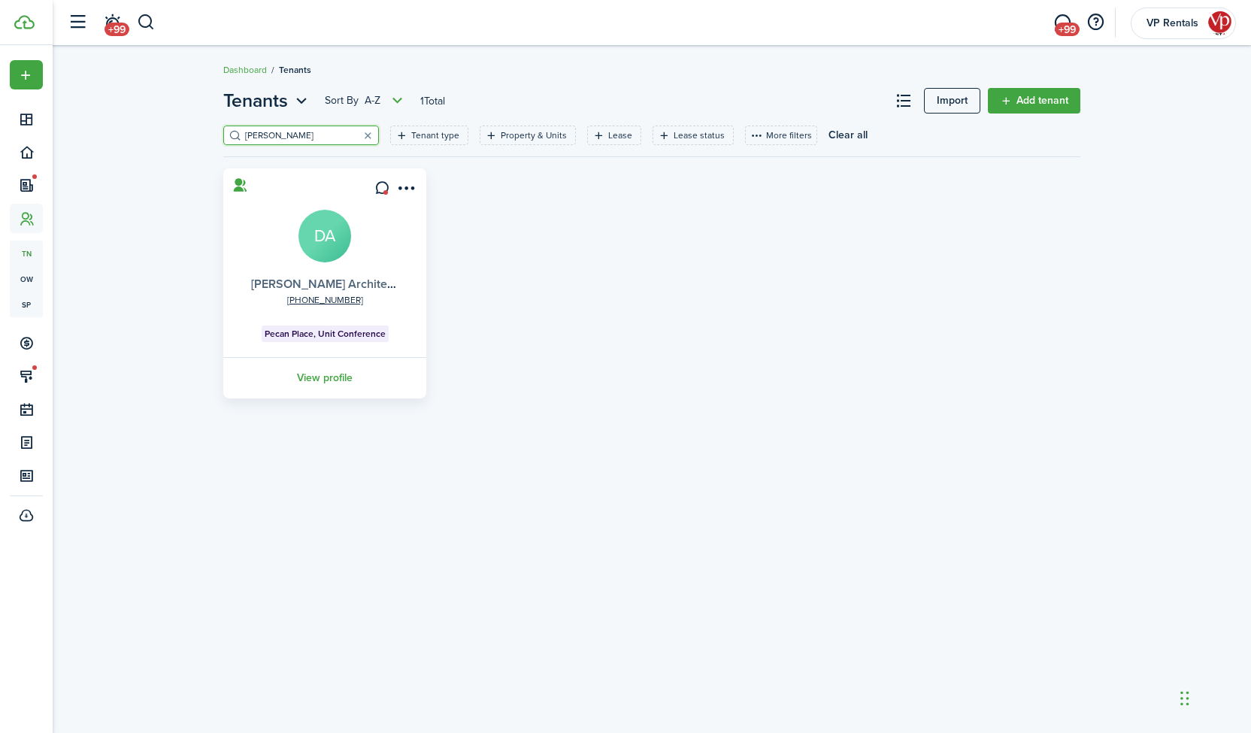
type input "[PERSON_NAME]"
click at [298, 281] on link "[PERSON_NAME] Architects LLC" at bounding box center [338, 283] width 175 height 17
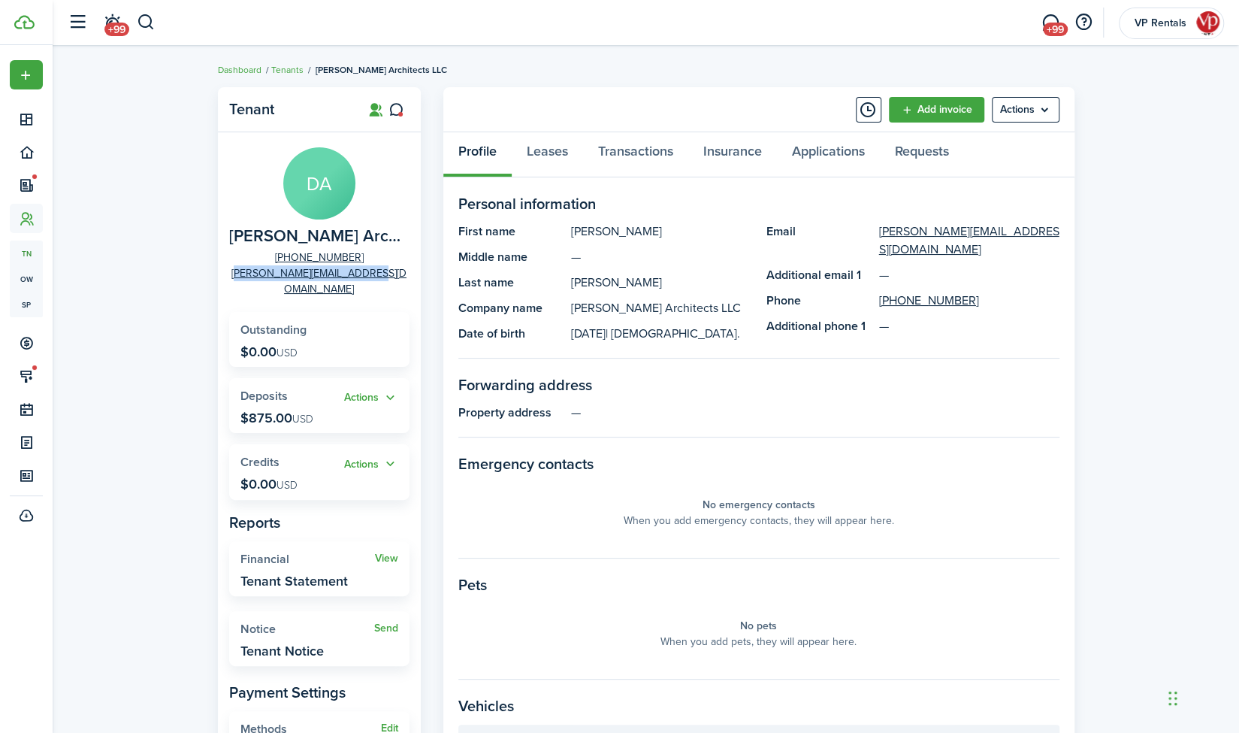
drag, startPoint x: 388, startPoint y: 276, endPoint x: 253, endPoint y: 275, distance: 135.3
click at [253, 275] on panel-main-group "[PERSON_NAME] Architects LLC [PHONE_NUMBER] [PERSON_NAME][EMAIL_ADDRESS][DOMAIN…" at bounding box center [319, 222] width 180 height 150
copy link "[PERSON_NAME][EMAIL_ADDRESS][DOMAIN_NAME]"
